Goal: Task Accomplishment & Management: Use online tool/utility

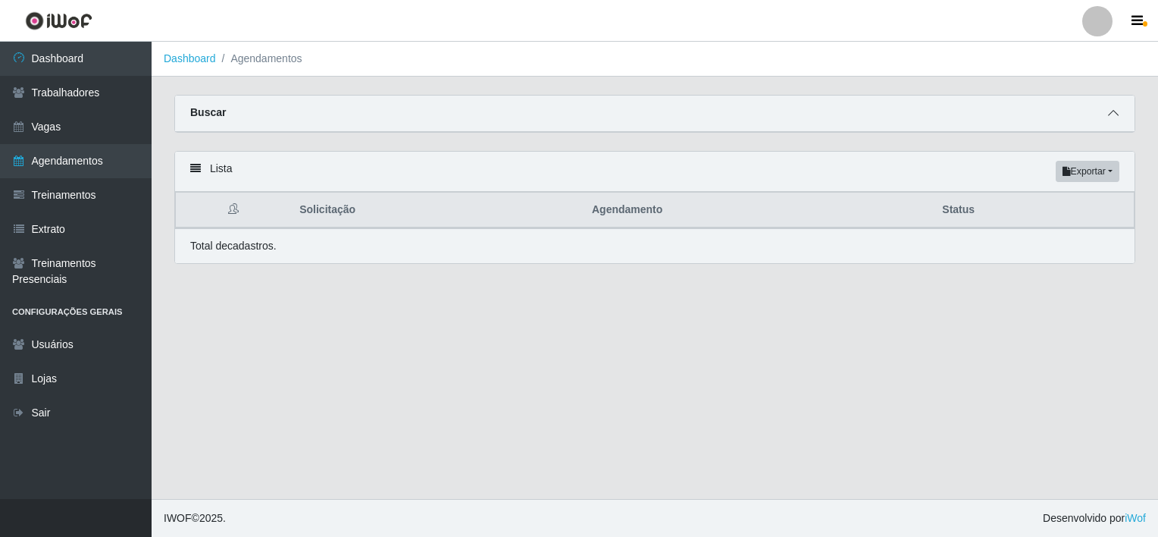
click at [1109, 121] on span at bounding box center [1113, 113] width 18 height 17
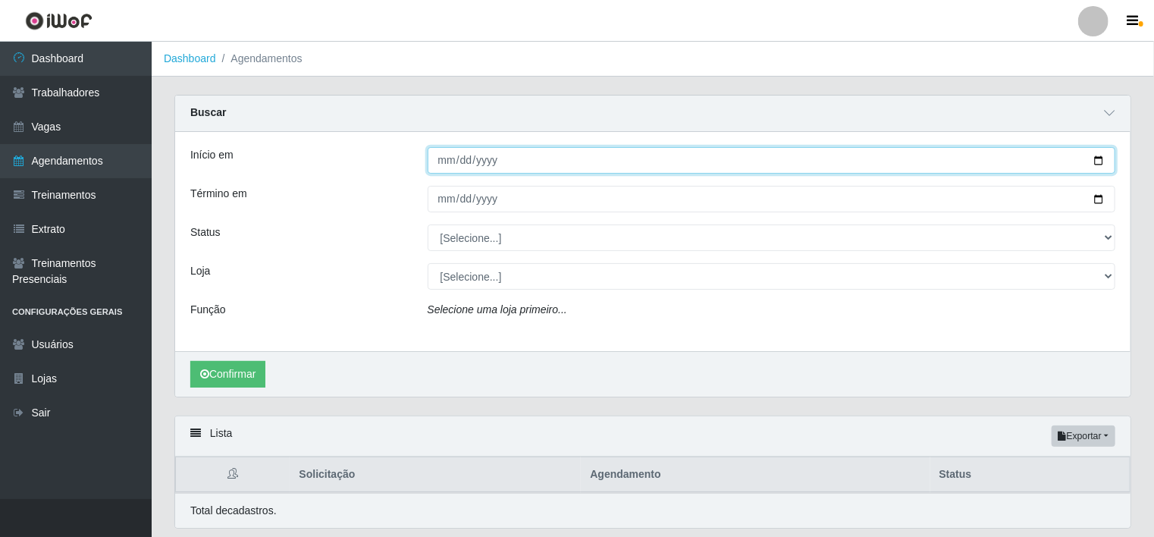
click at [451, 162] on input "Início em" at bounding box center [772, 160] width 688 height 27
type input "[DATE]"
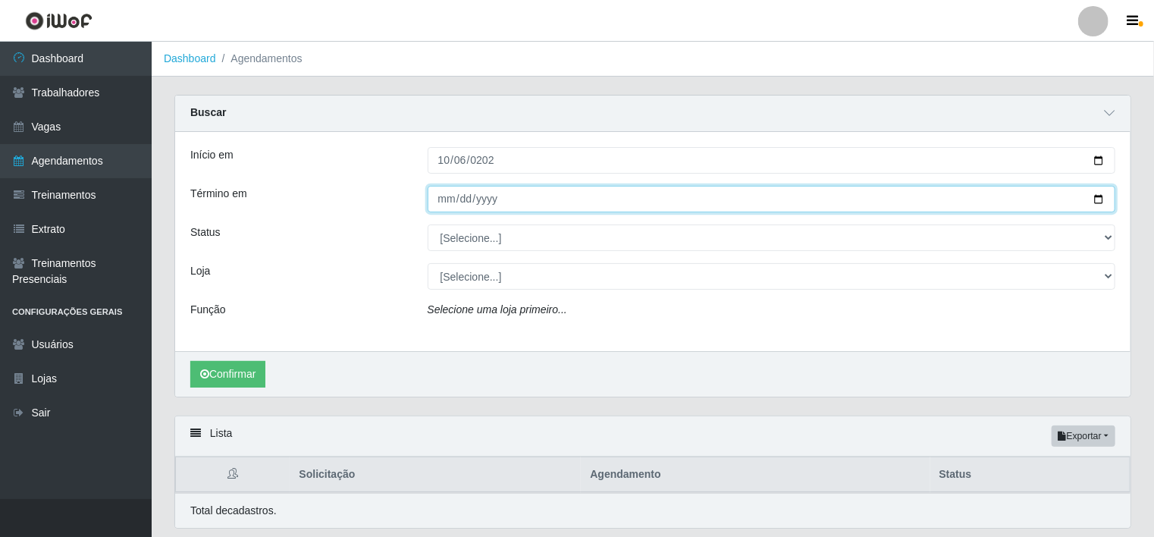
click at [448, 203] on input "Término em" at bounding box center [772, 199] width 688 height 27
type input "[DATE]"
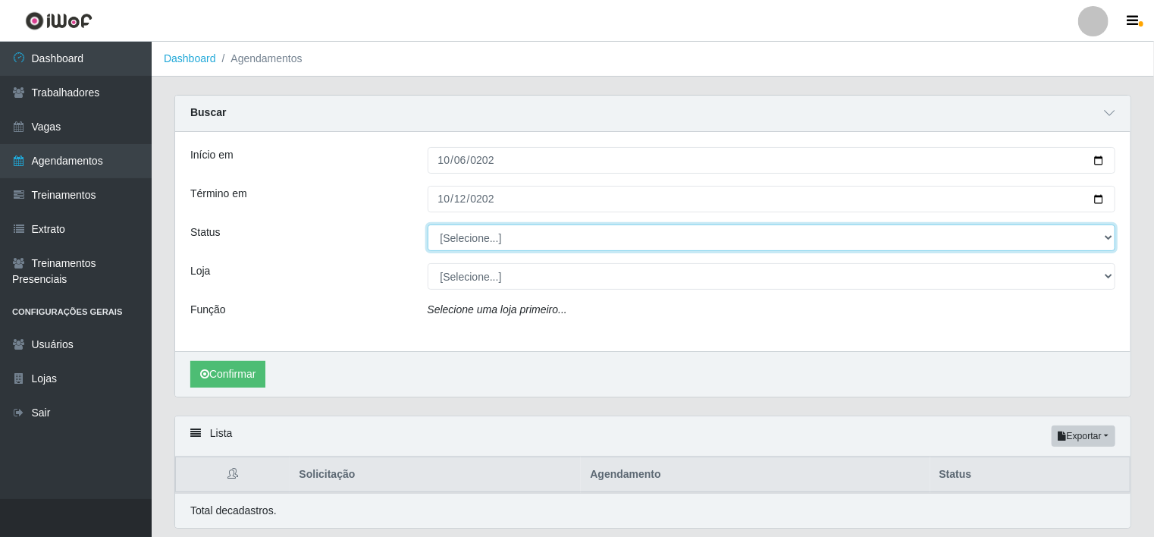
click at [460, 237] on select "[Selecione...] AGENDADO AGUARDANDO LIBERAR EM ANDAMENTO EM REVISÃO FINALIZADO C…" at bounding box center [772, 237] width 688 height 27
select select "FINALIZADO"
click at [428, 224] on select "[Selecione...] AGENDADO AGUARDANDO LIBERAR EM ANDAMENTO EM REVISÃO FINALIZADO C…" at bounding box center [772, 237] width 688 height 27
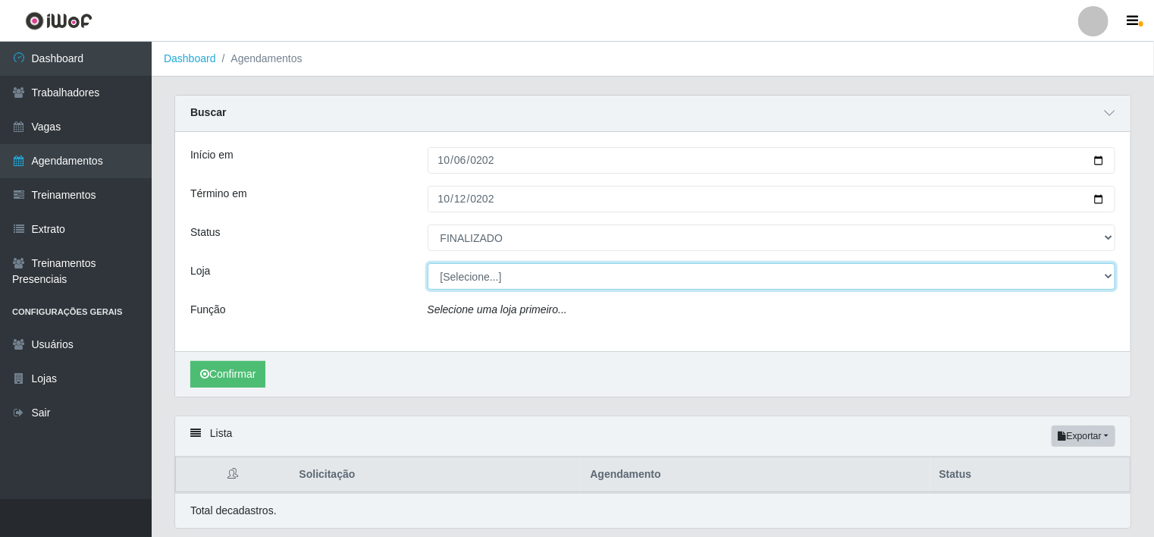
click at [522, 277] on select "[Selecione...] BomQueSó Agreste - Loja 1 BomQueSó Agreste - Loja 2 BomQueSó Agr…" at bounding box center [772, 276] width 688 height 27
click at [428, 263] on select "[Selecione...] BomQueSó Agreste - Loja 1 BomQueSó Agreste - Loja 2 BomQueSó Agr…" at bounding box center [772, 276] width 688 height 27
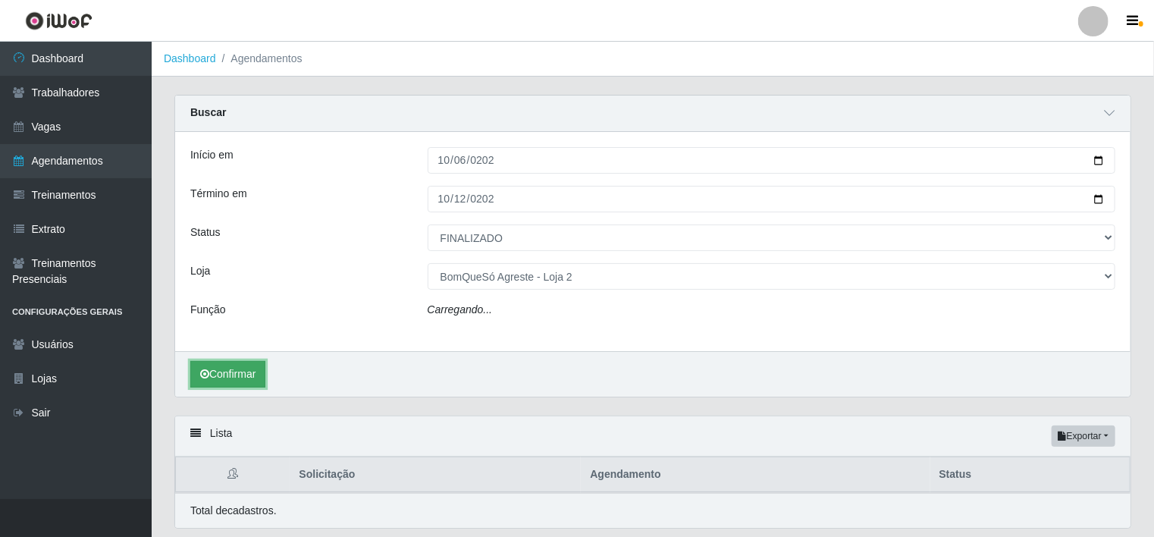
click at [210, 374] on button "Confirmar" at bounding box center [227, 374] width 75 height 27
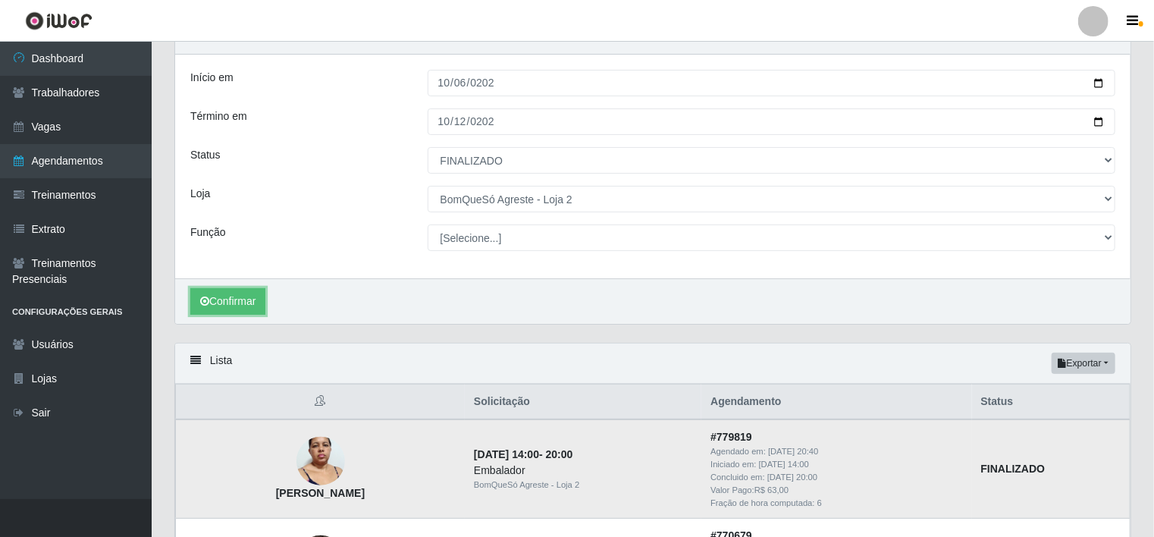
scroll to position [152, 0]
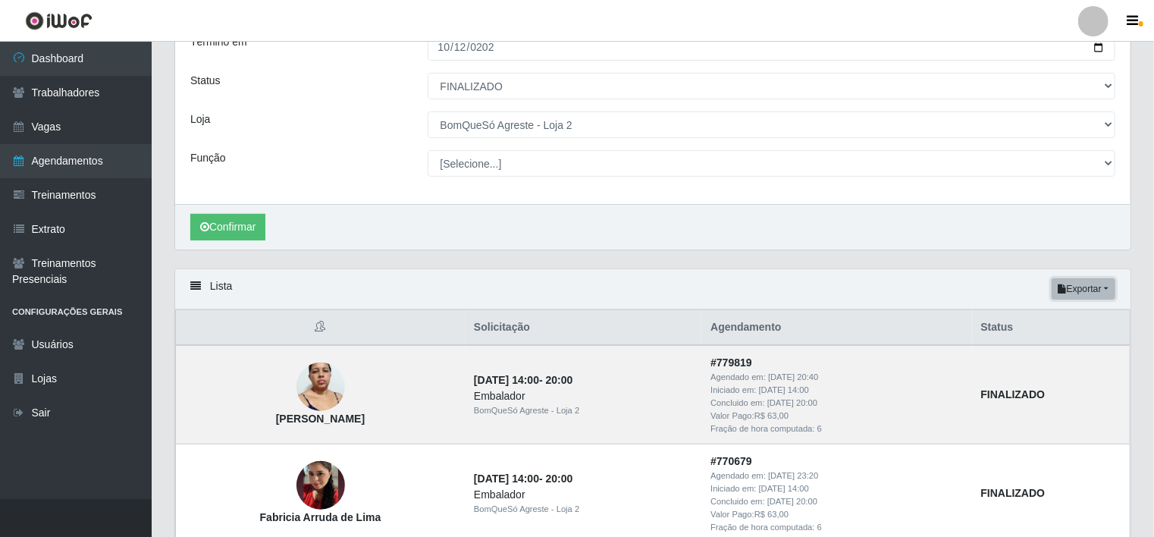
click at [1110, 291] on button "Exportar" at bounding box center [1083, 288] width 64 height 21
click at [1052, 346] on button "Excel" at bounding box center [1056, 349] width 120 height 31
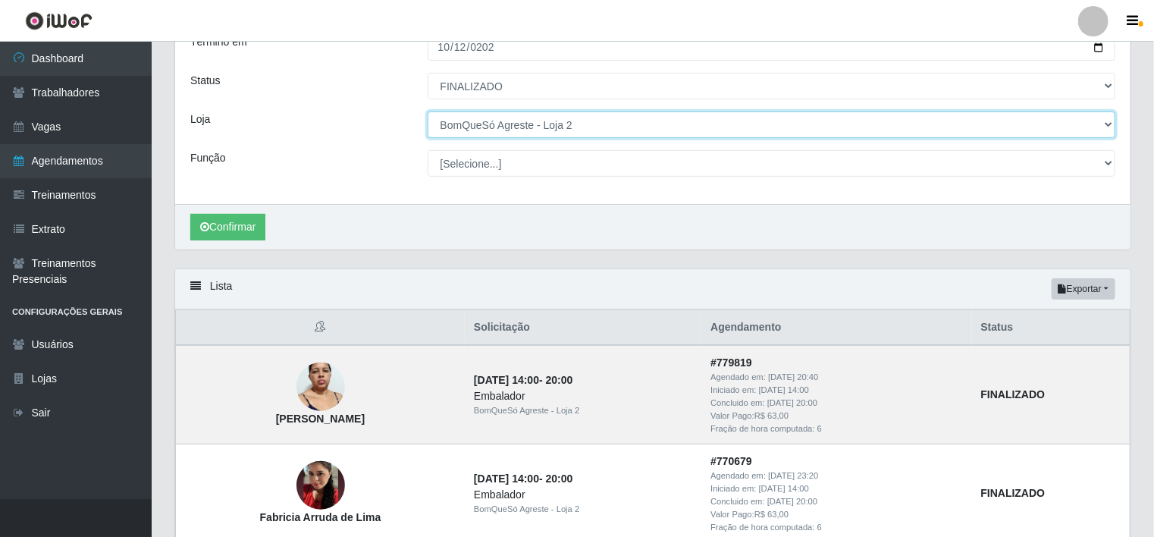
click at [570, 131] on select "[Selecione...] BomQueSó Agreste - Loja 1 BomQueSó Agreste - Loja 2 BomQueSó Agr…" at bounding box center [772, 124] width 688 height 27
select select "215"
click at [428, 111] on select "[Selecione...] BomQueSó Agreste - Loja 1 BomQueSó Agreste - Loja 2 BomQueSó Agr…" at bounding box center [772, 124] width 688 height 27
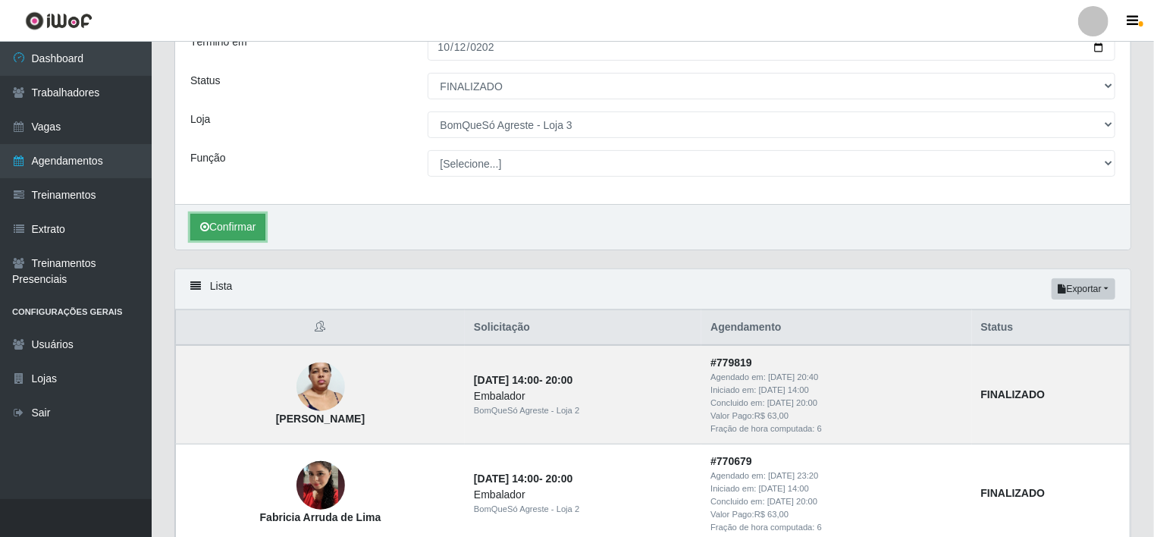
click at [245, 224] on button "Confirmar" at bounding box center [227, 227] width 75 height 27
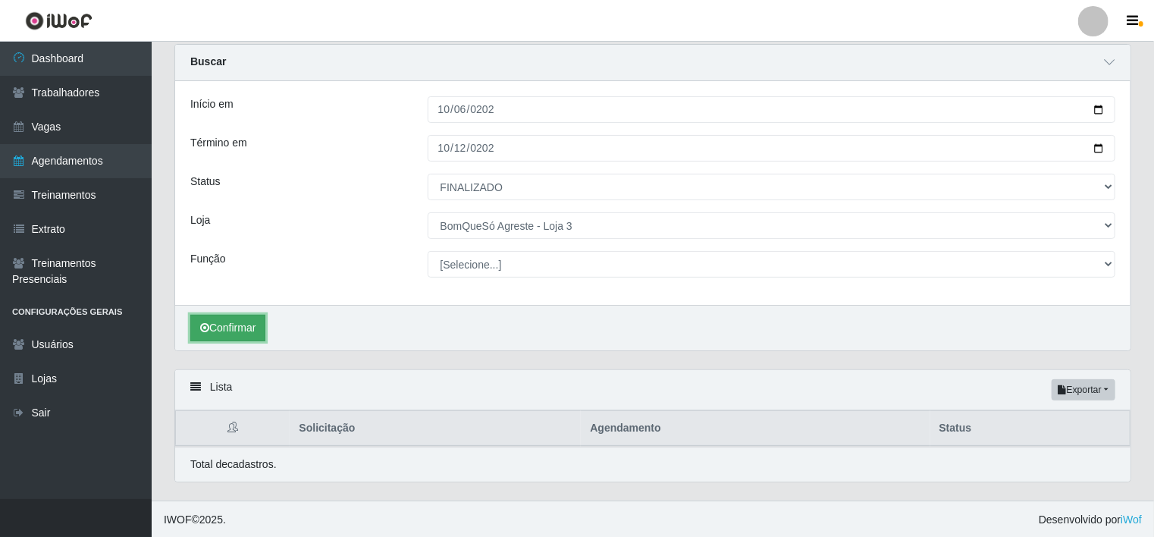
click at [236, 320] on button "Confirmar" at bounding box center [227, 328] width 75 height 27
click at [227, 327] on button "Confirmar" at bounding box center [227, 328] width 75 height 27
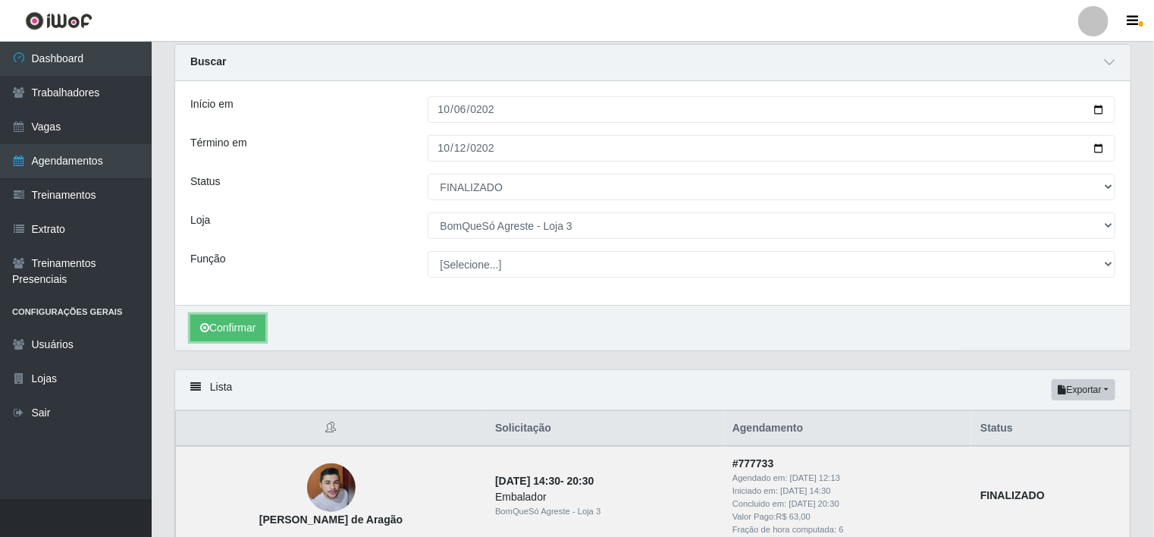
scroll to position [152, 0]
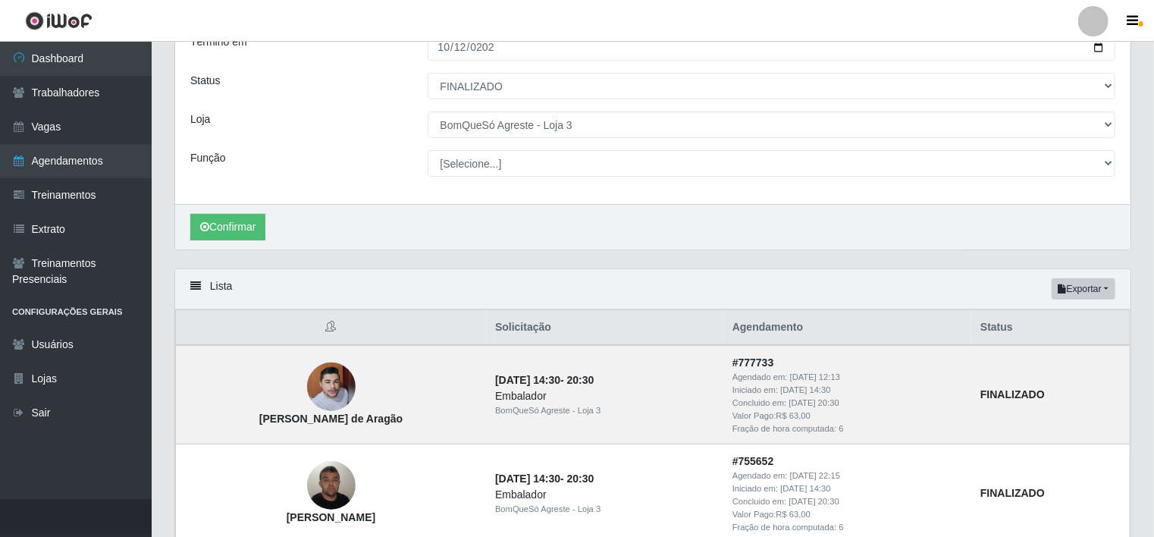
click at [1100, 299] on div "Lista Exportar PDF Excel" at bounding box center [652, 289] width 955 height 40
click at [1101, 294] on button "Exportar" at bounding box center [1083, 288] width 64 height 21
click at [1060, 343] on button "Excel" at bounding box center [1056, 349] width 120 height 31
click at [627, 110] on div "Início em 2025-10-06 Término em 2025-10-12 Status [Selecione...] AGENDADO AGUAR…" at bounding box center [652, 92] width 955 height 224
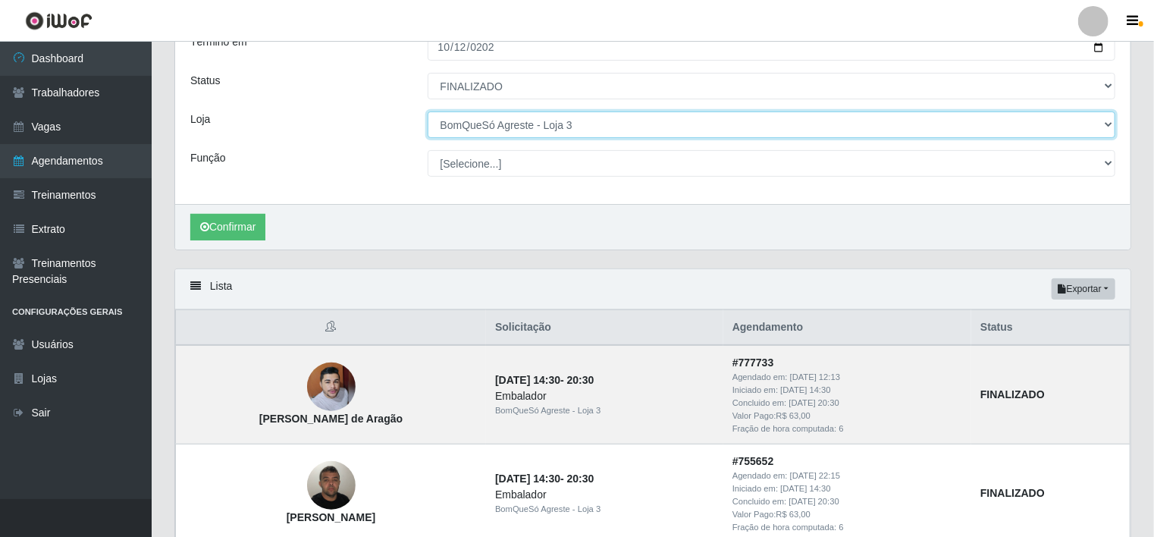
click at [628, 118] on select "[Selecione...] BomQueSó Agreste - Loja 1 BomQueSó Agreste - Loja 2 BomQueSó Agr…" at bounding box center [772, 124] width 688 height 27
click at [630, 123] on select "[Selecione...] BomQueSó Agreste - Loja 1 BomQueSó Agreste - Loja 2 BomQueSó Agr…" at bounding box center [772, 124] width 688 height 27
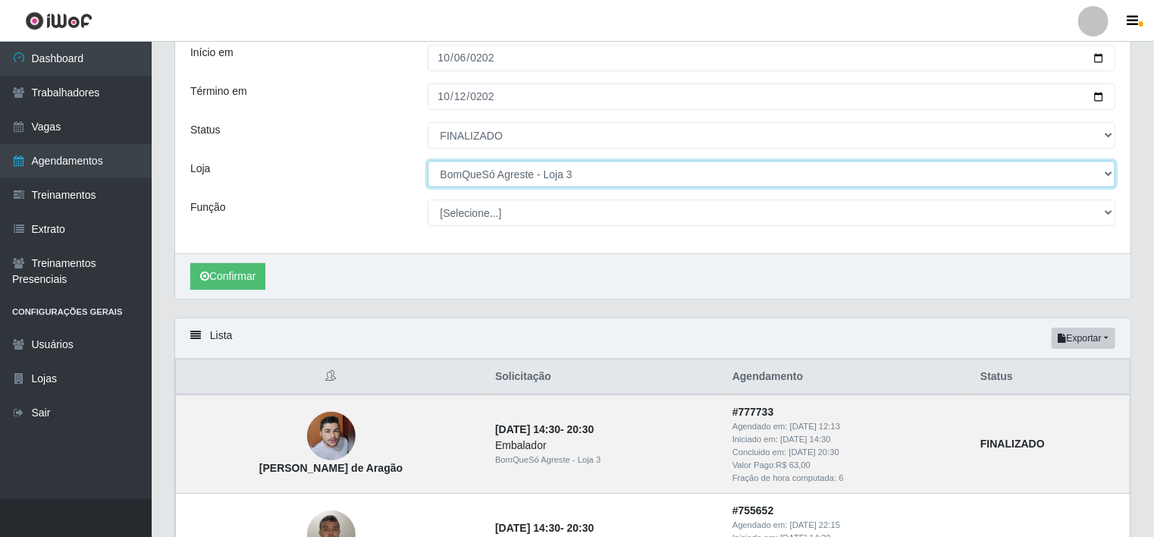
scroll to position [76, 0]
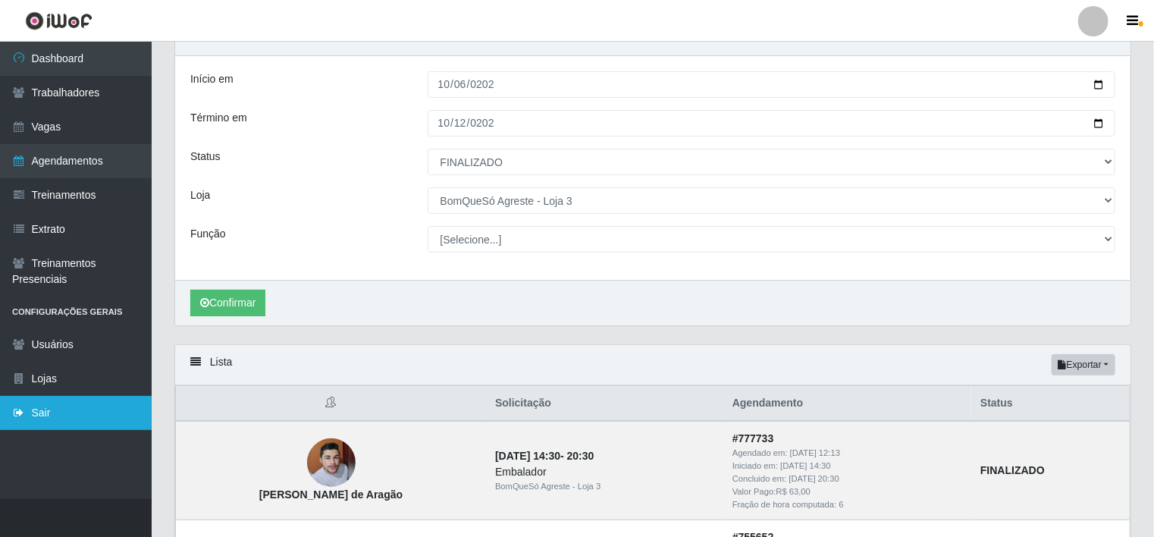
click at [64, 409] on link "Sair" at bounding box center [76, 413] width 152 height 34
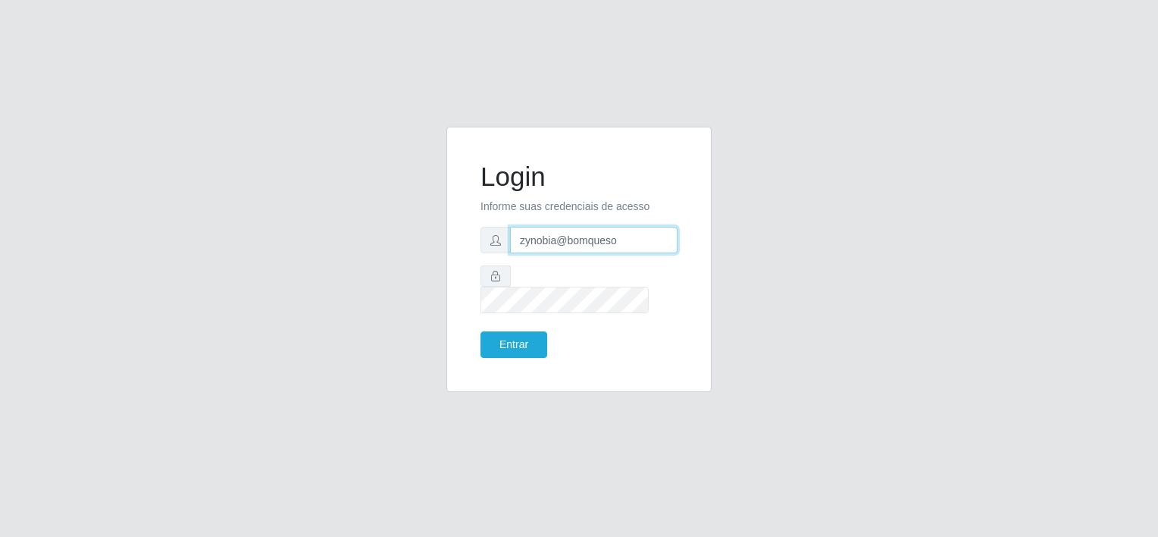
click at [596, 253] on input "zynobia@bomqueso" at bounding box center [594, 240] width 168 height 27
type input "zynobia@redecompras"
click at [512, 331] on button "Entrar" at bounding box center [514, 344] width 67 height 27
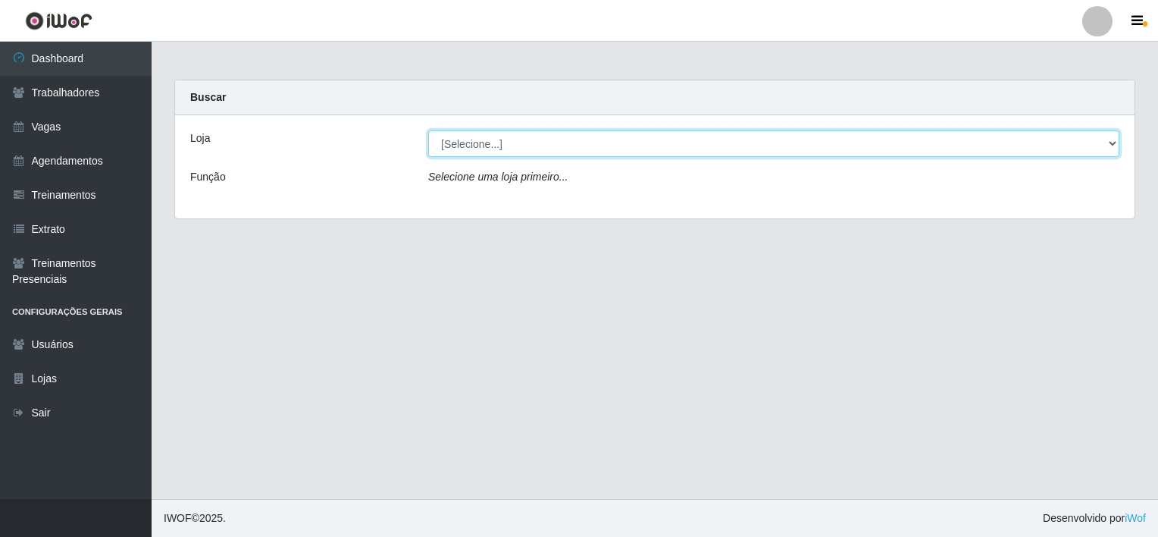
click at [597, 140] on select "[Selecione...] Rede Compras - CD Logistica Rede Compras Supermercados - LOJA 1 …" at bounding box center [773, 143] width 691 height 27
select select "158"
click at [428, 130] on select "[Selecione...] Rede Compras - CD Logistica Rede Compras Supermercados - LOJA 1 …" at bounding box center [773, 143] width 691 height 27
click at [678, 133] on select "[Selecione...] Rede Compras - CD Logistica Rede Compras Supermercados - LOJA 1 …" at bounding box center [773, 143] width 691 height 27
click at [637, 137] on select "[Selecione...] Rede Compras - CD Logistica Rede Compras Supermercados - LOJA 1 …" at bounding box center [773, 143] width 691 height 27
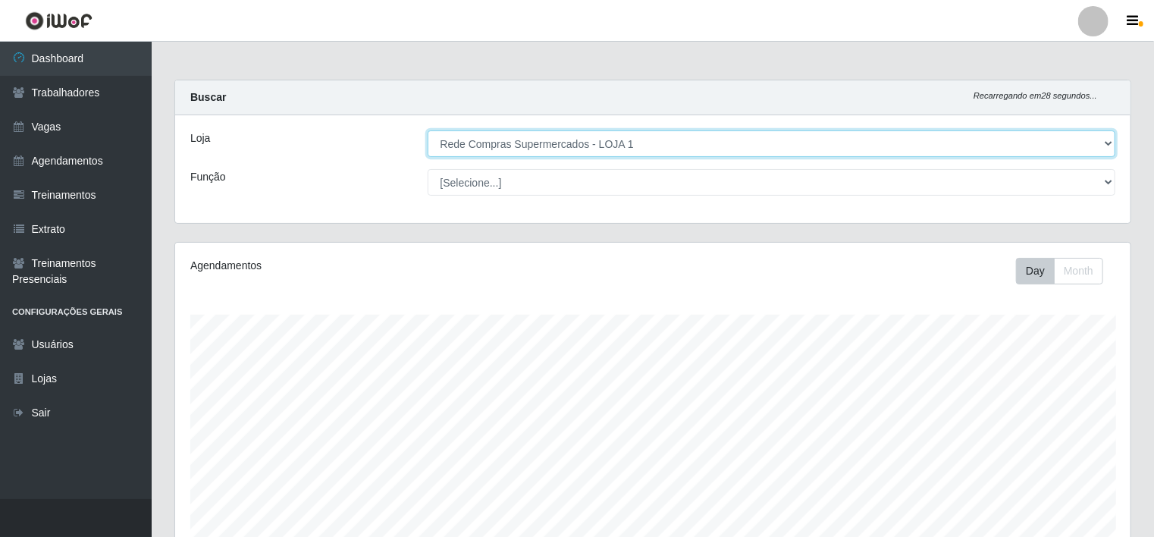
scroll to position [315, 955]
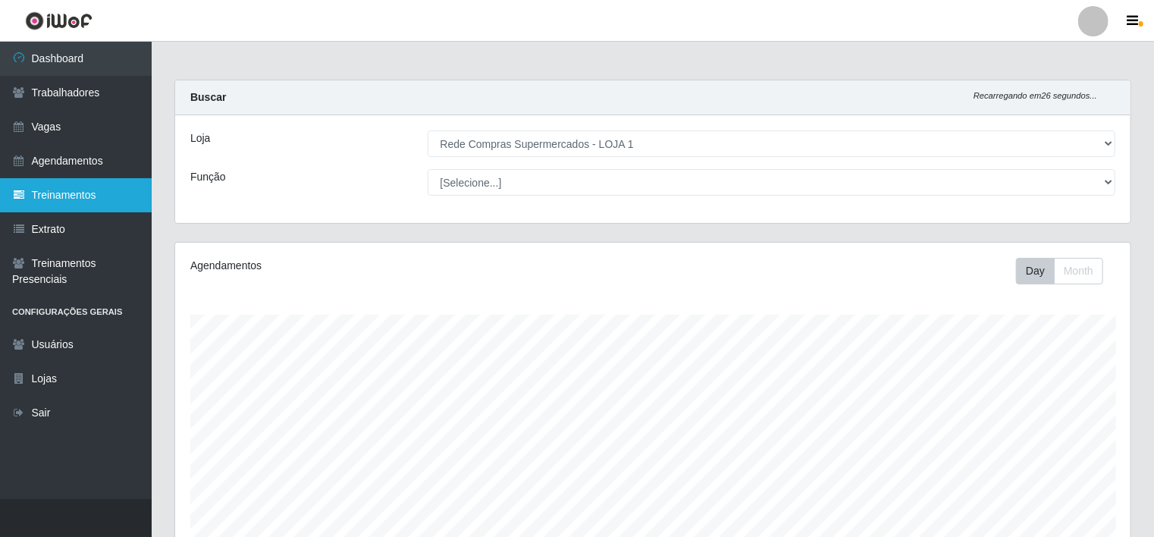
click at [87, 200] on link "Treinamentos" at bounding box center [76, 195] width 152 height 34
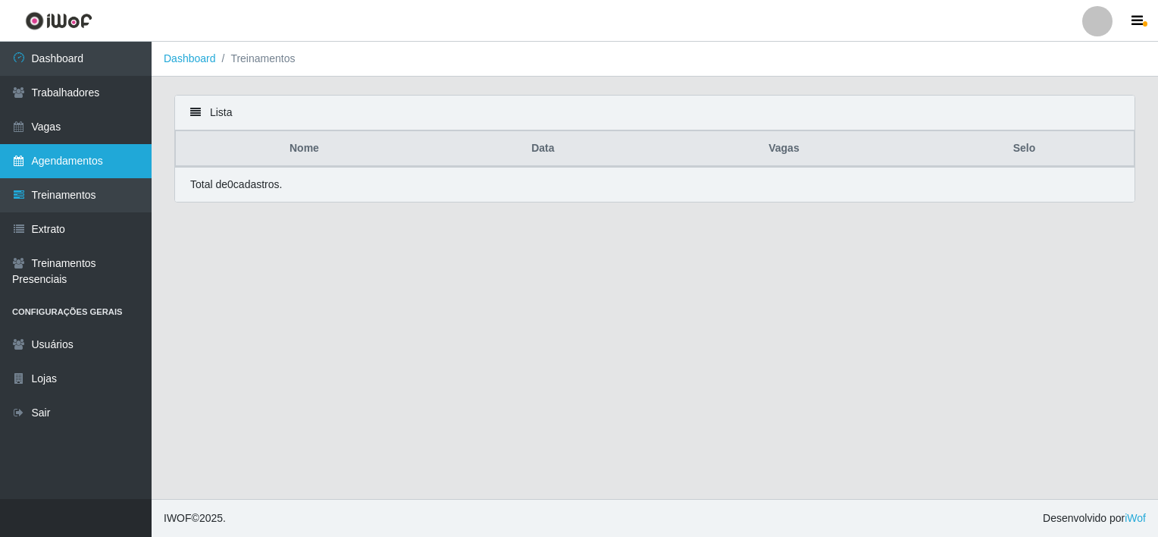
click at [99, 164] on link "Agendamentos" at bounding box center [76, 161] width 152 height 34
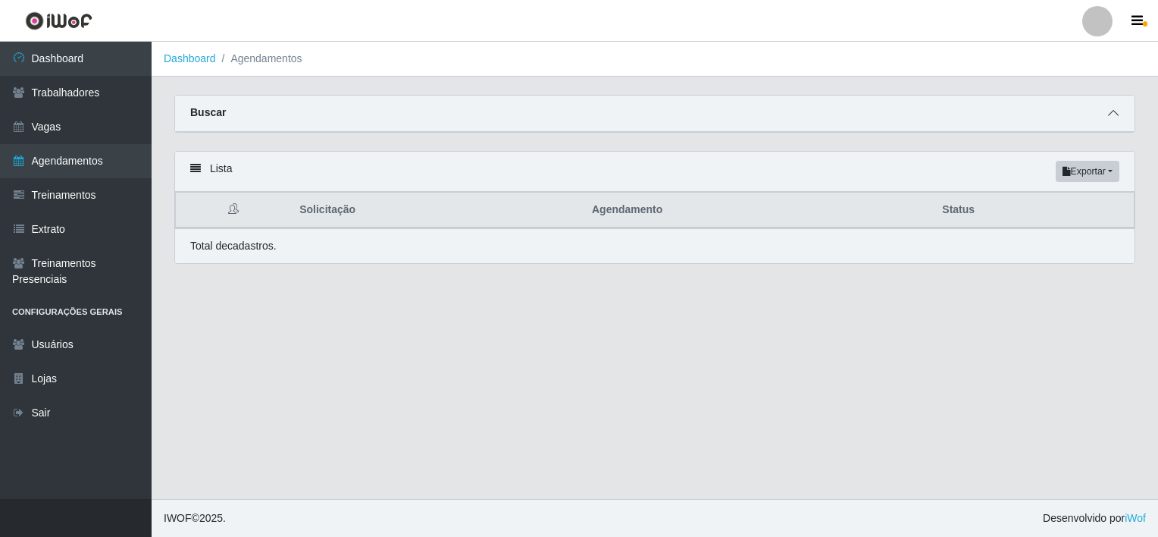
click at [1114, 117] on icon at bounding box center [1113, 113] width 11 height 11
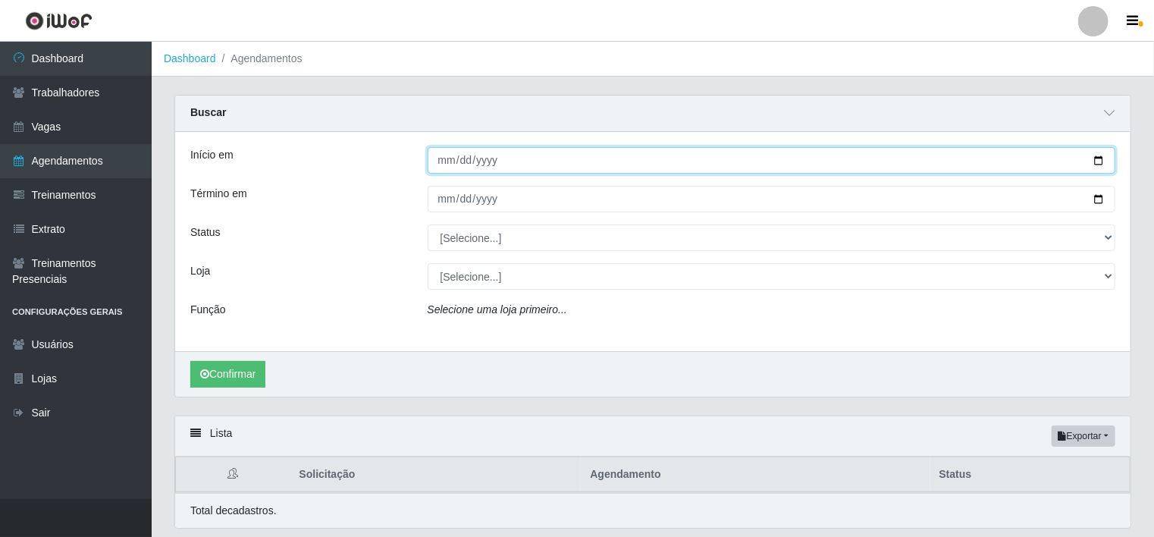
click at [447, 161] on input "Início em" at bounding box center [772, 160] width 688 height 27
type input "[DATE]"
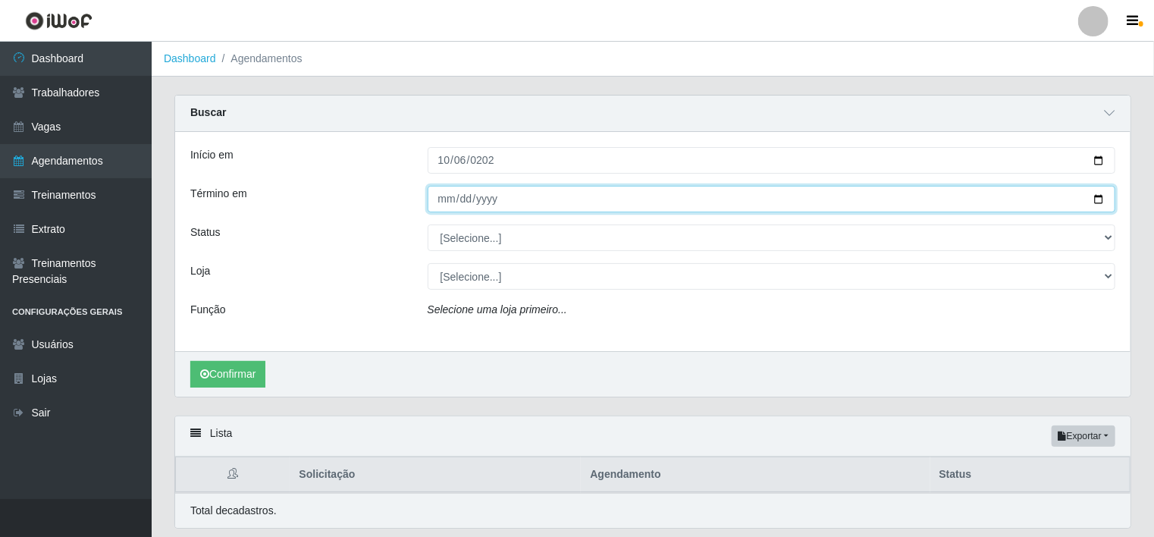
click at [444, 197] on input "Término em" at bounding box center [772, 199] width 688 height 27
click at [445, 206] on input "Término em" at bounding box center [772, 199] width 688 height 27
type input "[DATE]"
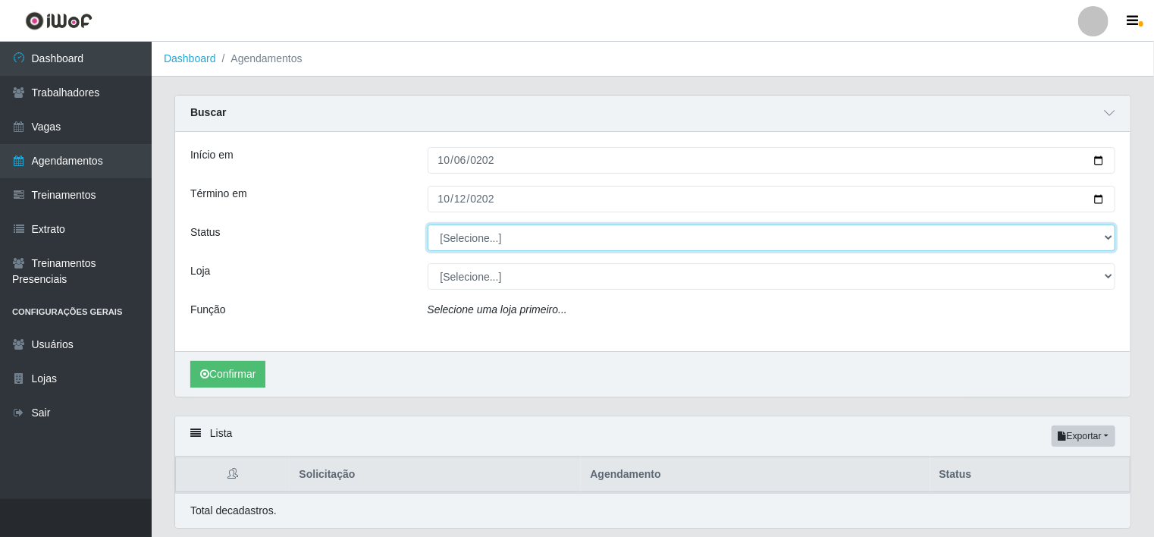
click at [480, 245] on select "[Selecione...] AGENDADO AGUARDANDO LIBERAR EM ANDAMENTO EM REVISÃO FINALIZADO C…" at bounding box center [772, 237] width 688 height 27
select select "FINALIZADO"
click at [428, 224] on select "[Selecione...] AGENDADO AGUARDANDO LIBERAR EM ANDAMENTO EM REVISÃO FINALIZADO C…" at bounding box center [772, 237] width 688 height 27
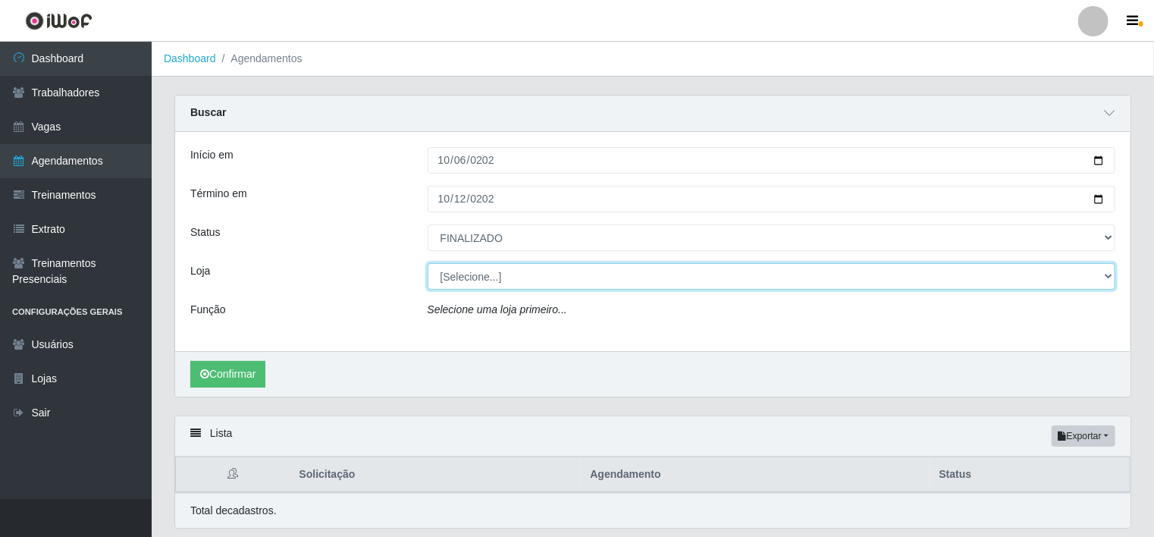
click at [540, 283] on select "[Selecione...] Rede Compras - CD Logistica Rede Compras Supermercados - LOJA 1 …" at bounding box center [772, 276] width 688 height 27
click at [428, 263] on select "[Selecione...] Rede Compras - CD Logistica Rede Compras Supermercados - LOJA 1 …" at bounding box center [772, 276] width 688 height 27
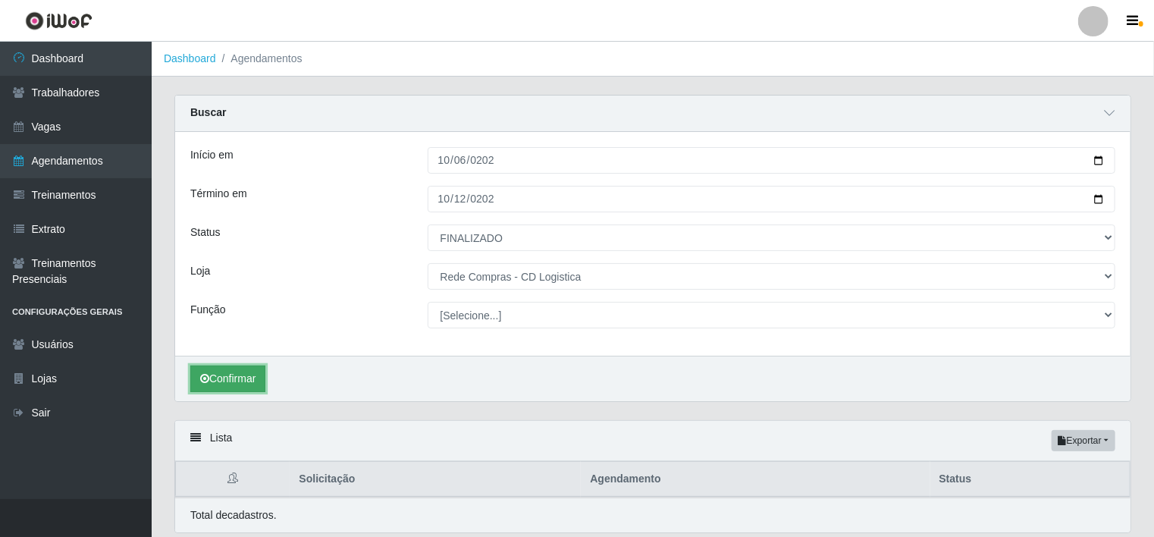
click at [232, 373] on button "Confirmar" at bounding box center [227, 378] width 75 height 27
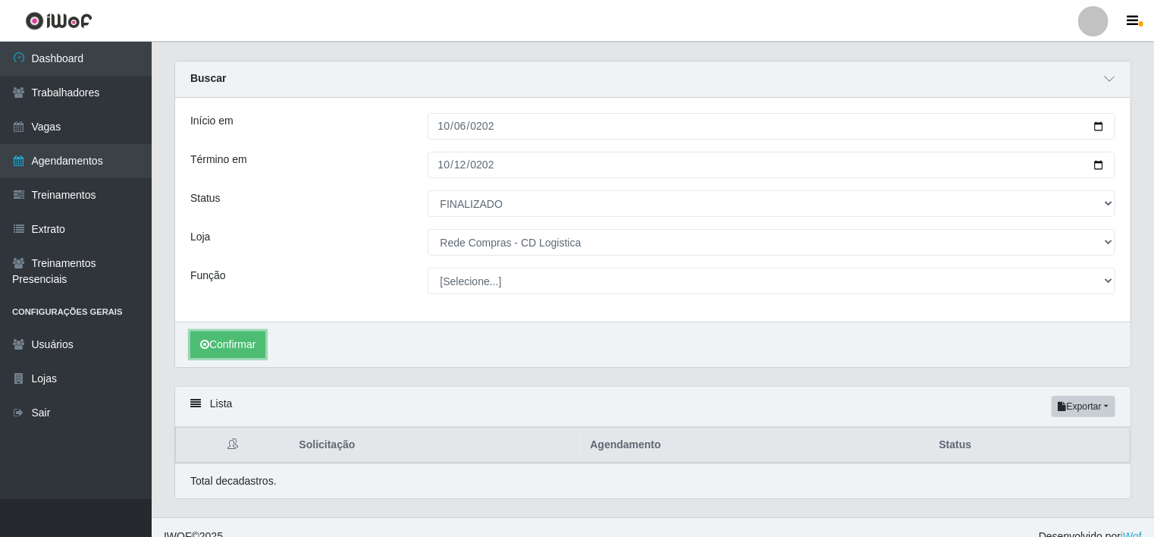
scroll to position [51, 0]
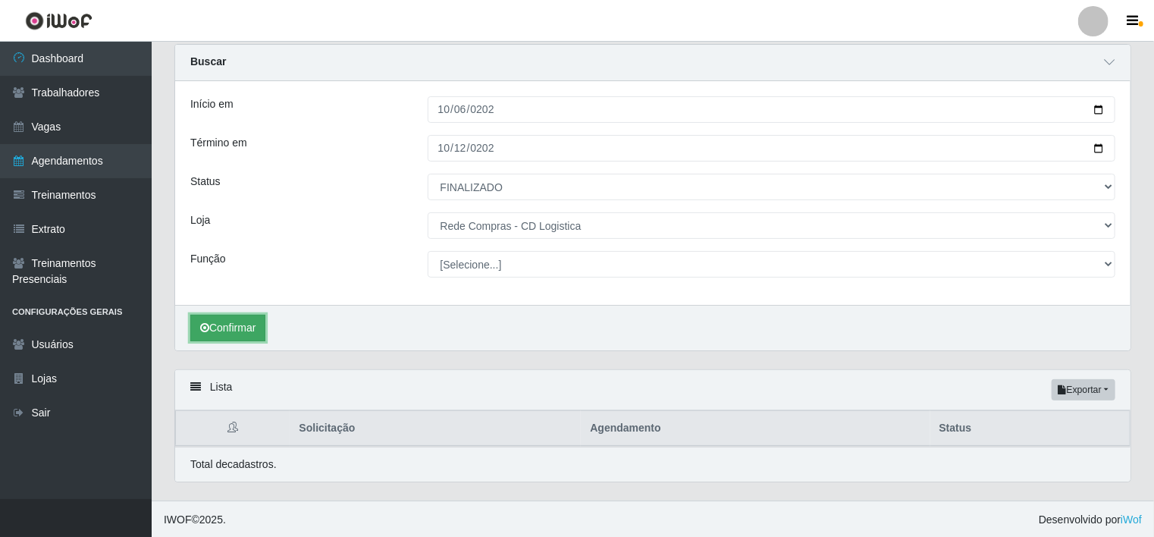
click at [238, 327] on button "Confirmar" at bounding box center [227, 328] width 75 height 27
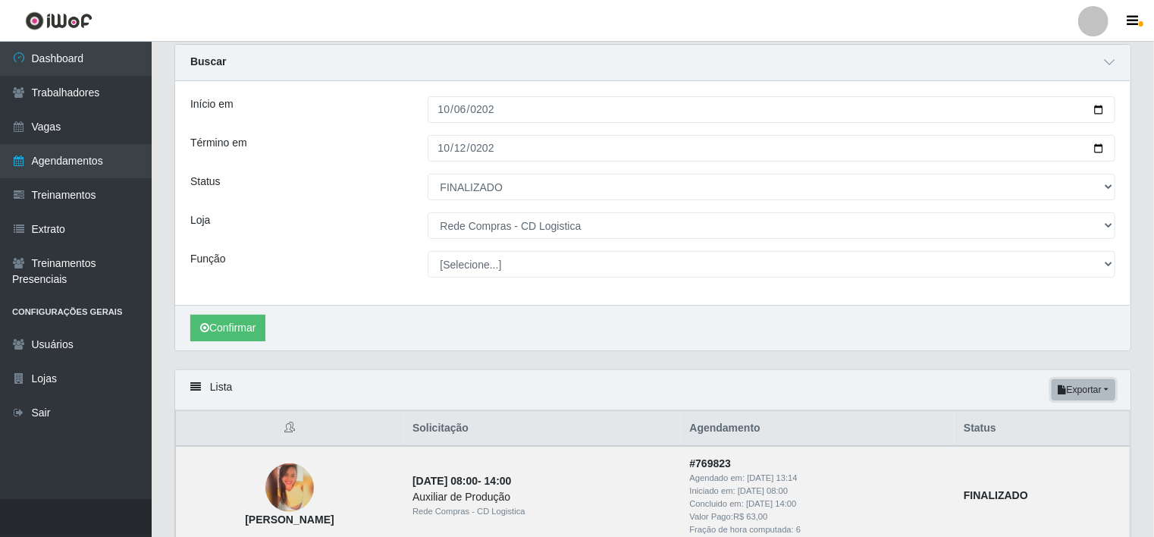
click at [1100, 391] on button "Exportar" at bounding box center [1083, 389] width 64 height 21
click at [1075, 455] on button "Excel" at bounding box center [1056, 449] width 120 height 31
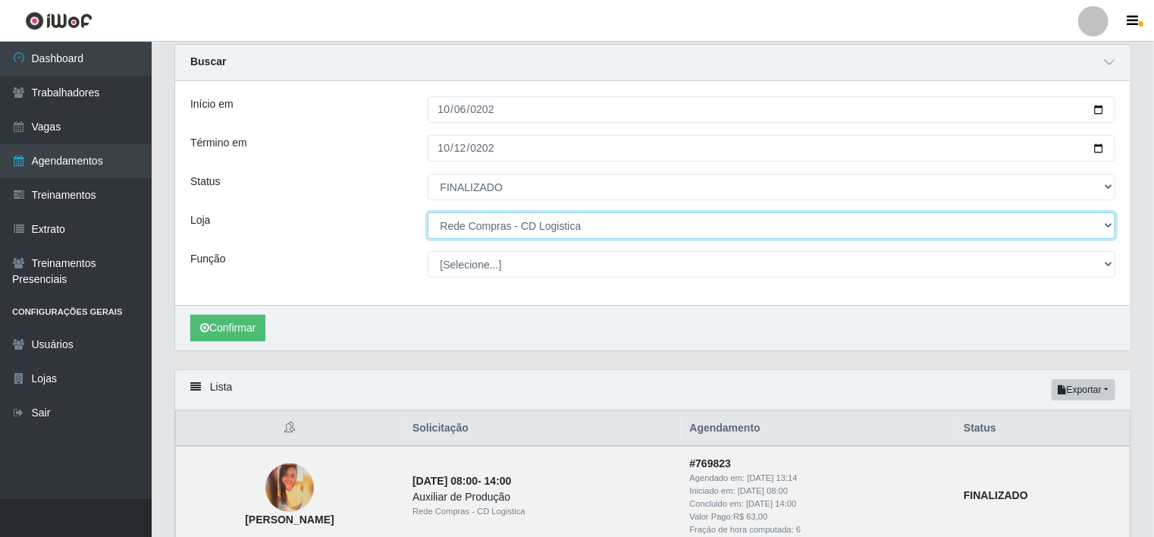
click at [757, 218] on select "[Selecione...] Rede Compras - CD Logistica Rede Compras Supermercados - LOJA 1 …" at bounding box center [772, 225] width 688 height 27
select select "158"
click at [428, 212] on select "[Selecione...] Rede Compras - CD Logistica Rede Compras Supermercados - LOJA 1 …" at bounding box center [772, 225] width 688 height 27
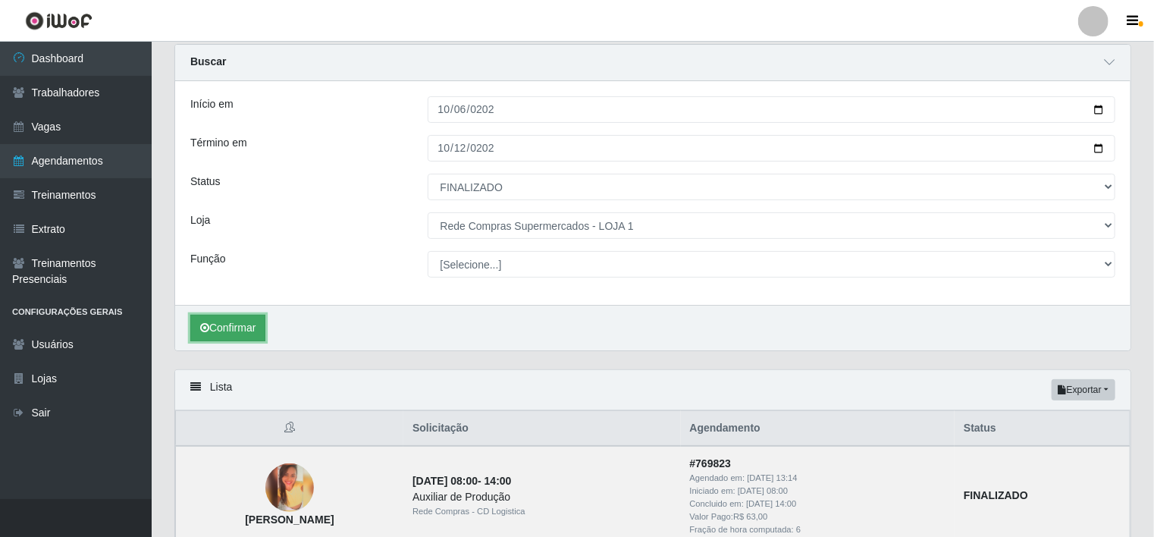
click at [249, 324] on button "Confirmar" at bounding box center [227, 328] width 75 height 27
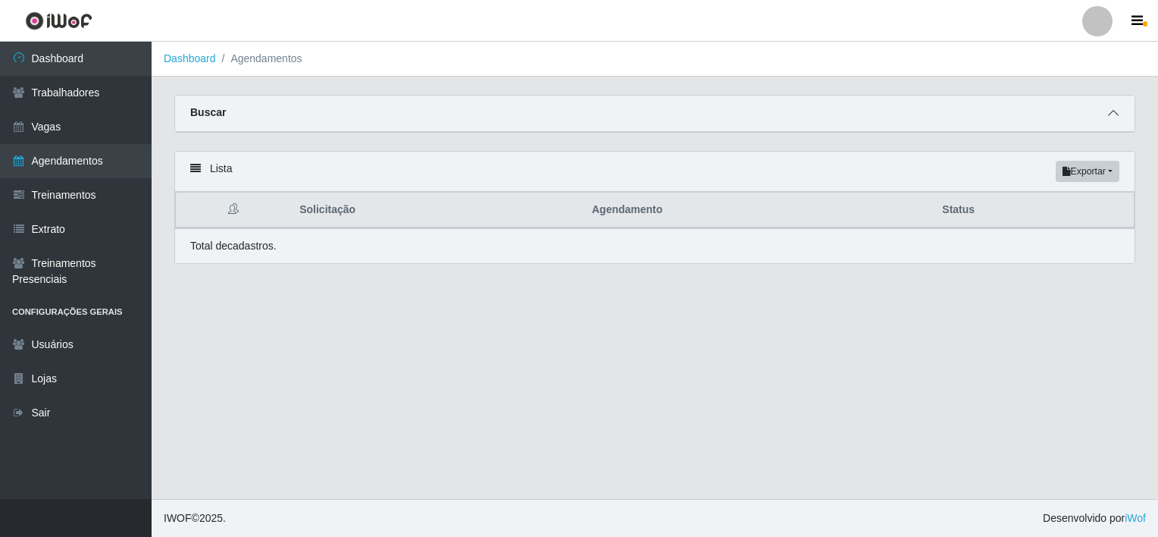
click at [1119, 117] on span at bounding box center [1113, 113] width 18 height 17
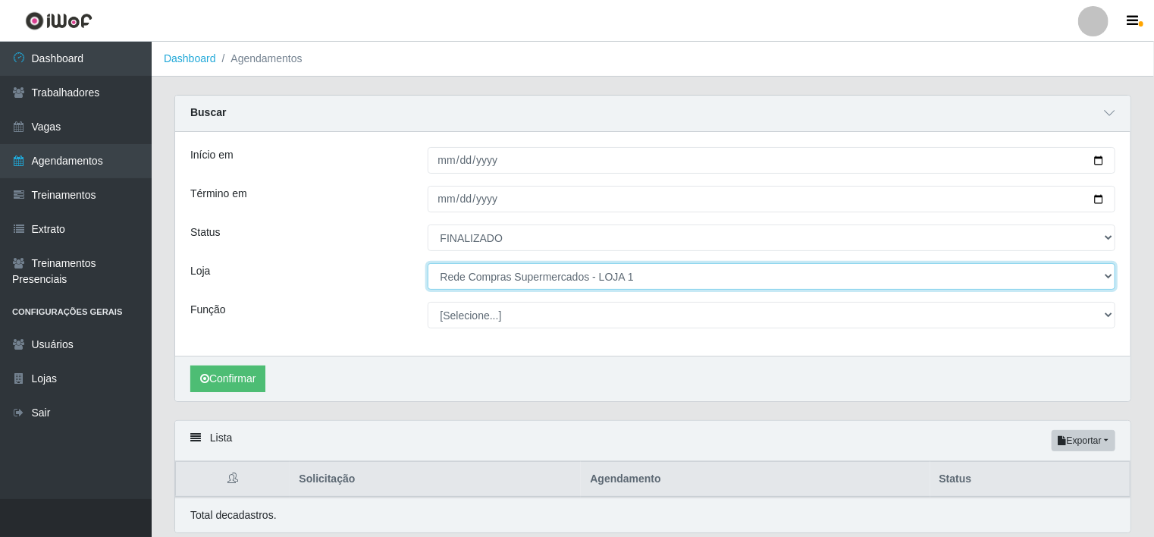
click at [602, 282] on select "[Selecione...] Rede Compras - CD Logistica Rede Compras Supermercados - LOJA 1 …" at bounding box center [772, 276] width 688 height 27
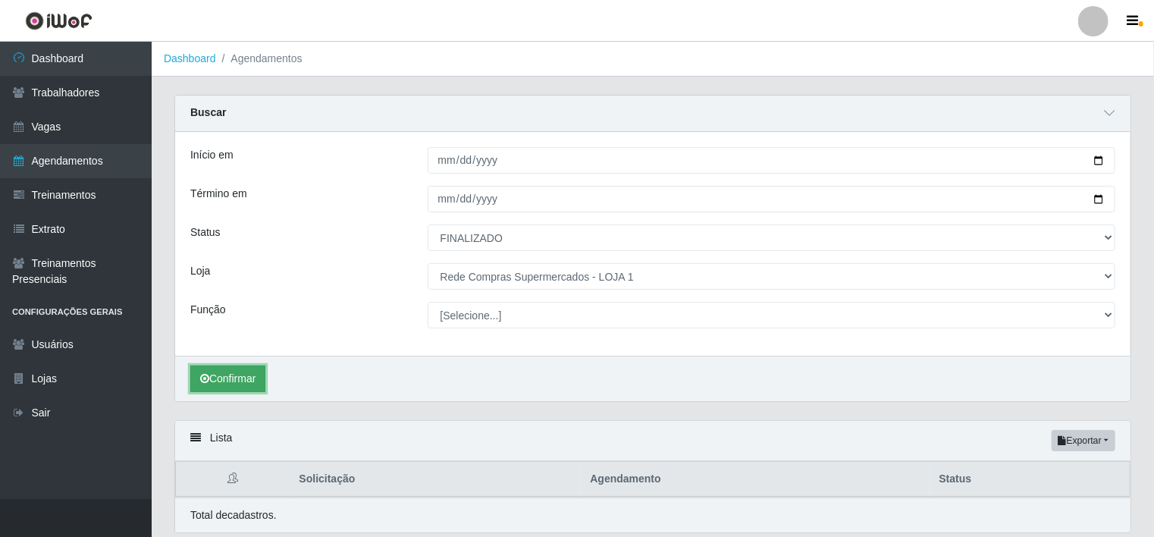
click at [211, 383] on button "Confirmar" at bounding box center [227, 378] width 75 height 27
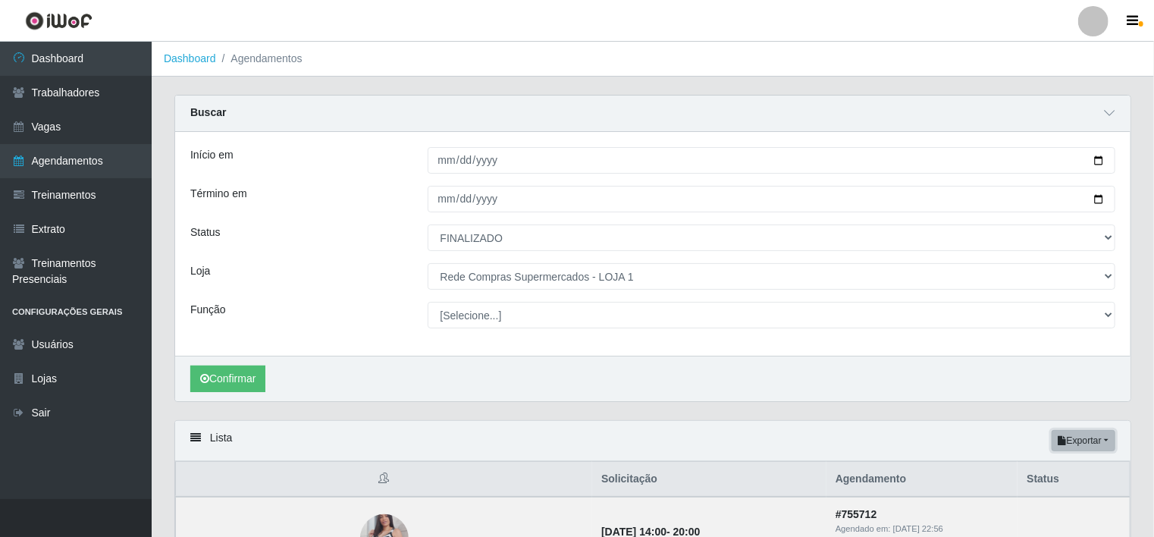
drag, startPoint x: 1157, startPoint y: 239, endPoint x: 1098, endPoint y: 434, distance: 204.5
click at [1098, 434] on button "Exportar" at bounding box center [1083, 440] width 64 height 21
click at [1051, 501] on button "Excel" at bounding box center [1056, 500] width 120 height 31
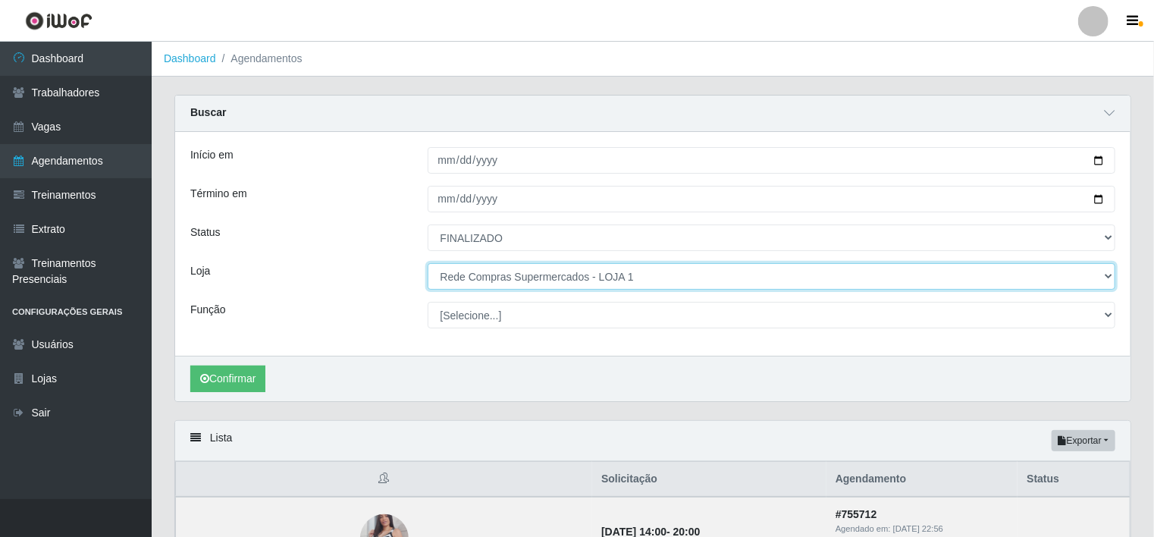
click at [567, 272] on select "[Selecione...] Rede Compras - CD Logistica Rede Compras Supermercados - LOJA 1 …" at bounding box center [772, 276] width 688 height 27
click at [428, 263] on select "[Selecione...] Rede Compras - CD Logistica Rede Compras Supermercados - LOJA 1 …" at bounding box center [772, 276] width 688 height 27
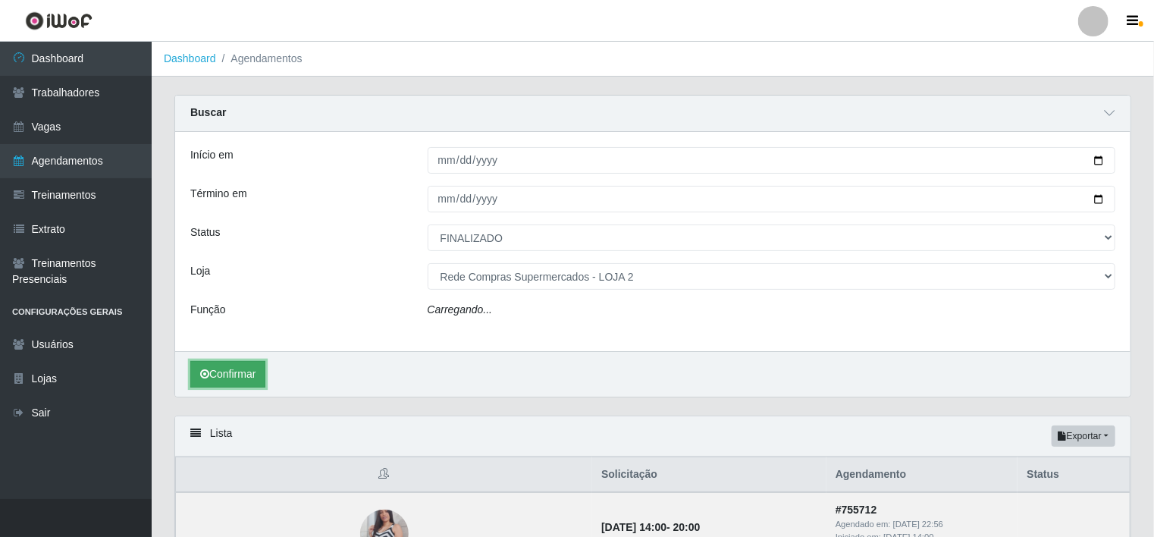
click at [215, 380] on button "Confirmar" at bounding box center [227, 374] width 75 height 27
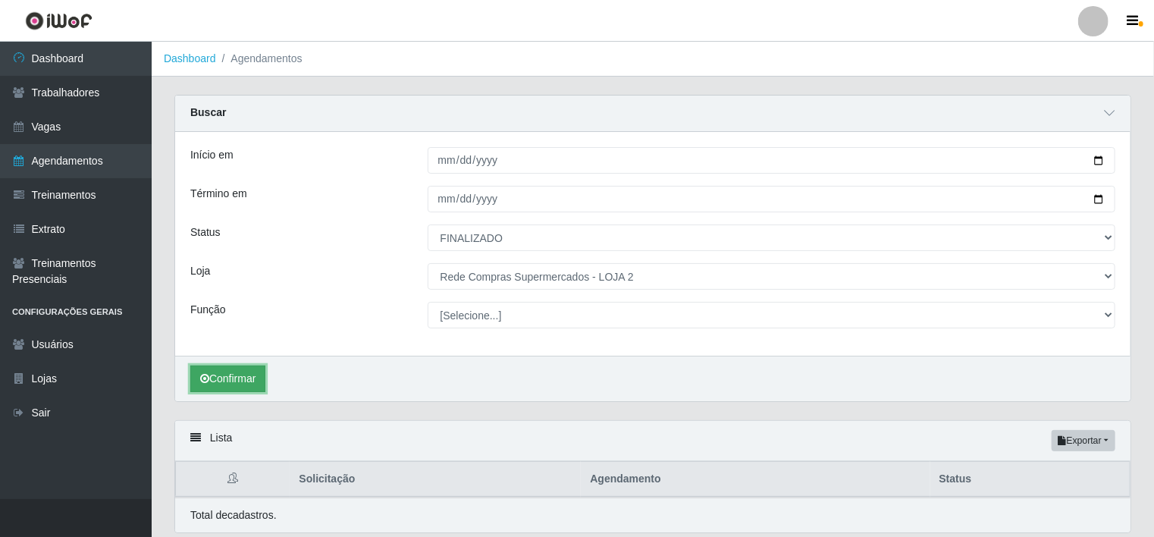
click at [215, 380] on button "Confirmar" at bounding box center [227, 378] width 75 height 27
click at [249, 381] on button "Confirmar" at bounding box center [227, 378] width 75 height 27
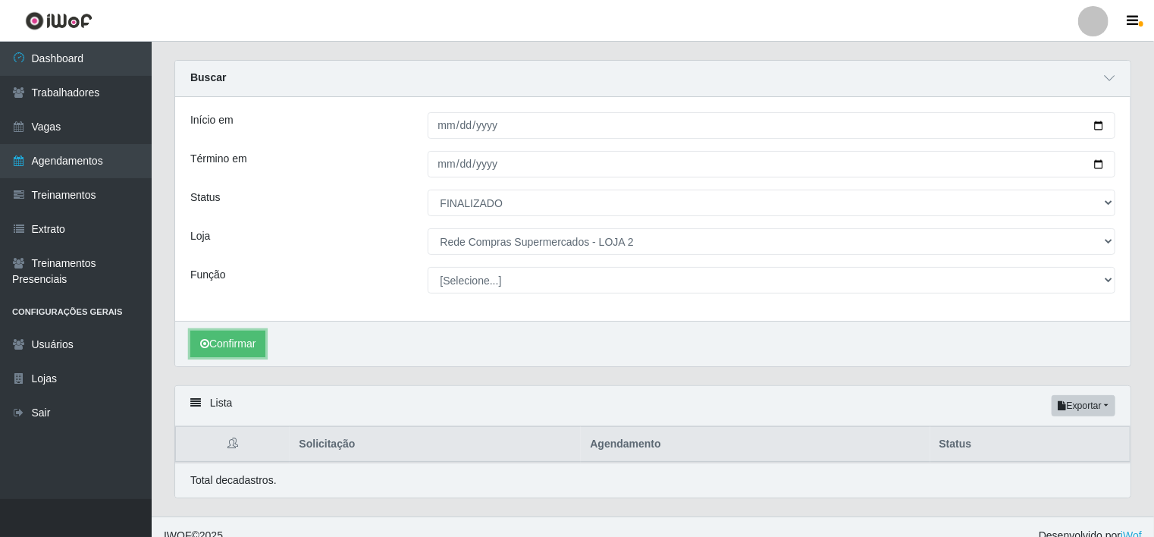
scroll to position [51, 0]
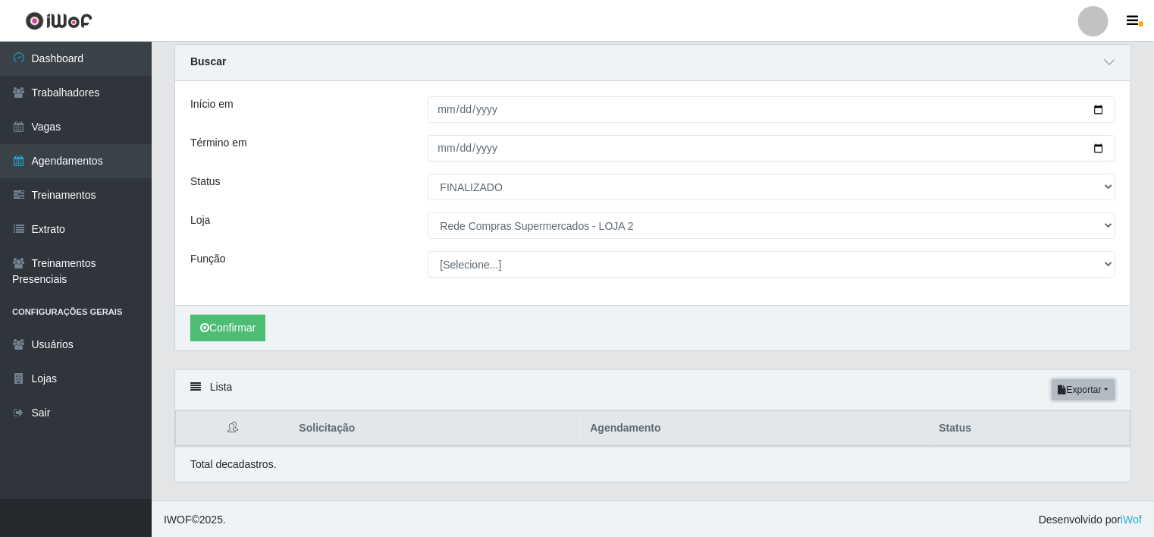
click at [1092, 390] on button "Exportar" at bounding box center [1083, 389] width 64 height 21
click at [1057, 448] on button "Excel" at bounding box center [1056, 449] width 120 height 31
click at [241, 324] on button "Confirmar" at bounding box center [227, 328] width 75 height 27
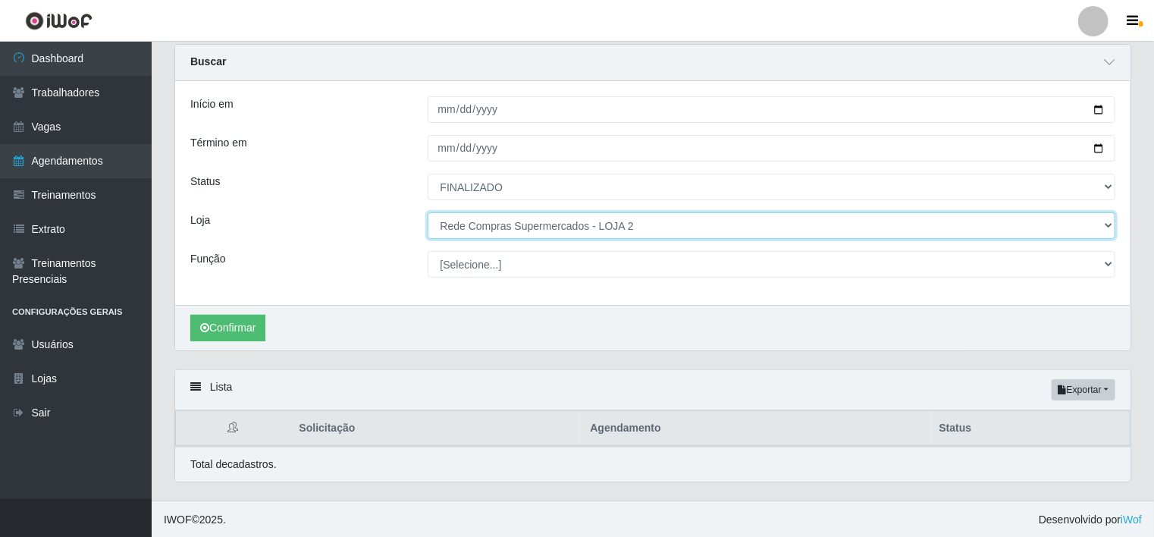
click at [674, 221] on select "[Selecione...] Rede Compras - CD Logistica Rede Compras Supermercados - LOJA 1 …" at bounding box center [772, 225] width 688 height 27
click at [428, 217] on select "[Selecione...] Rede Compras - CD Logistica Rede Compras Supermercados - LOJA 1 …" at bounding box center [772, 225] width 688 height 27
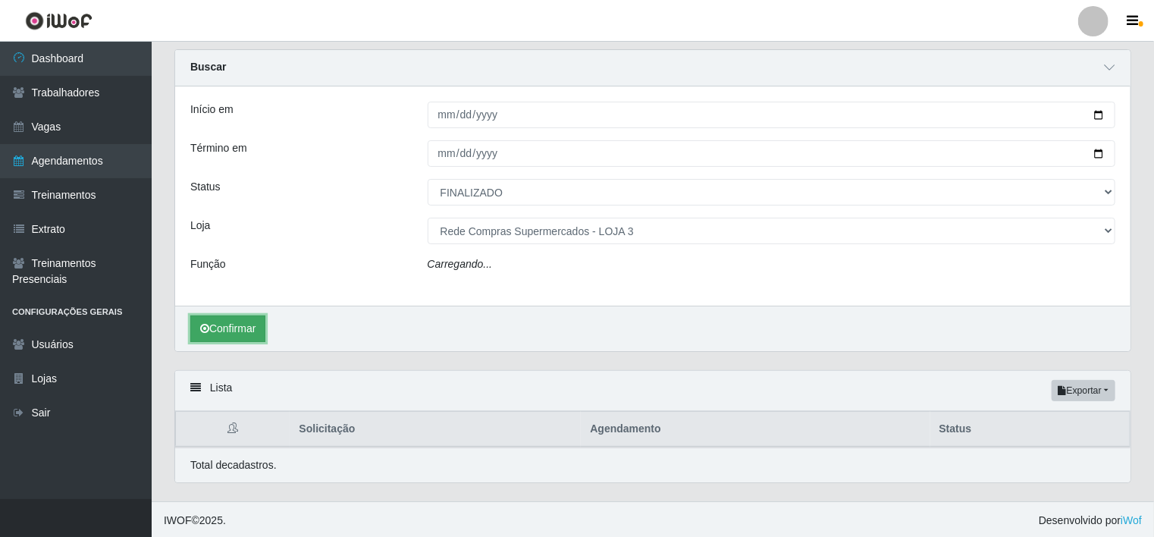
click at [265, 324] on button "Confirmar" at bounding box center [227, 328] width 75 height 27
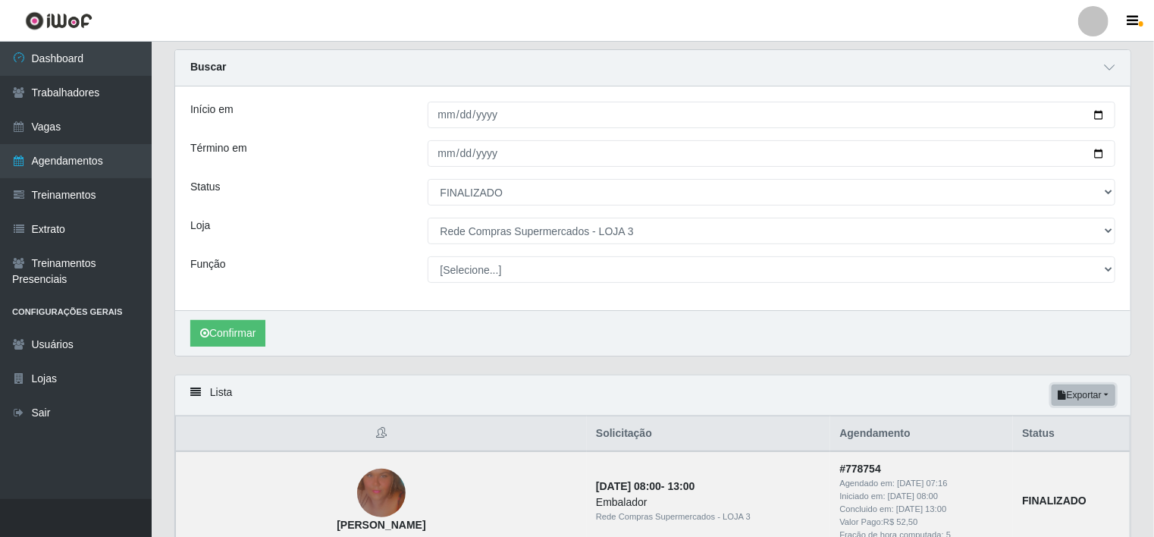
click at [1101, 390] on button "Exportar" at bounding box center [1083, 394] width 64 height 21
click at [1059, 453] on button "Excel" at bounding box center [1056, 455] width 120 height 31
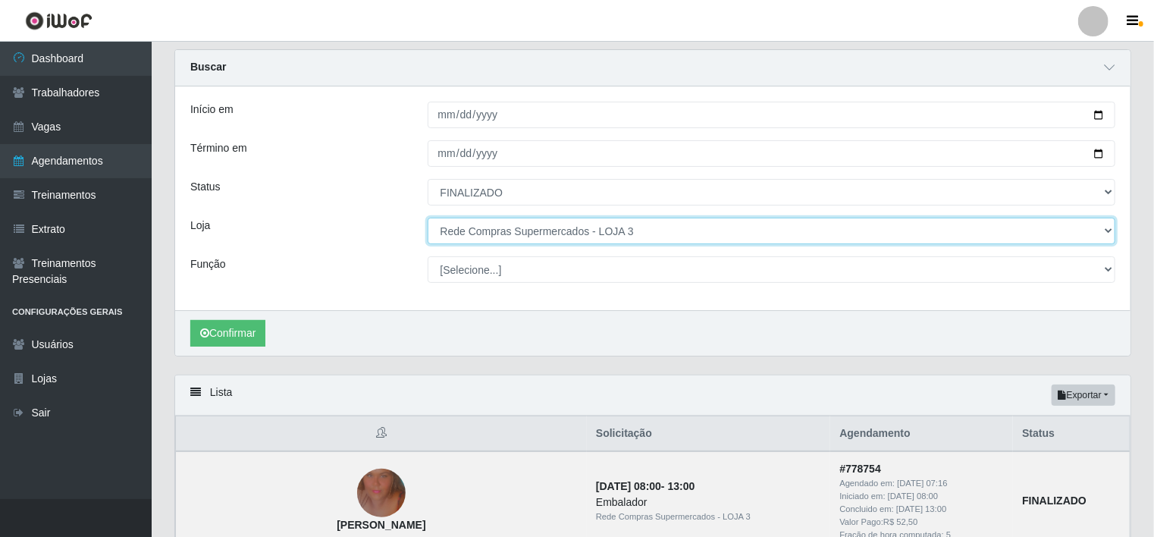
click at [783, 228] on select "[Selecione...] Rede Compras - CD Logistica Rede Compras Supermercados - LOJA 1 …" at bounding box center [772, 231] width 688 height 27
click at [428, 218] on select "[Selecione...] Rede Compras - CD Logistica Rede Compras Supermercados - LOJA 1 …" at bounding box center [772, 231] width 688 height 27
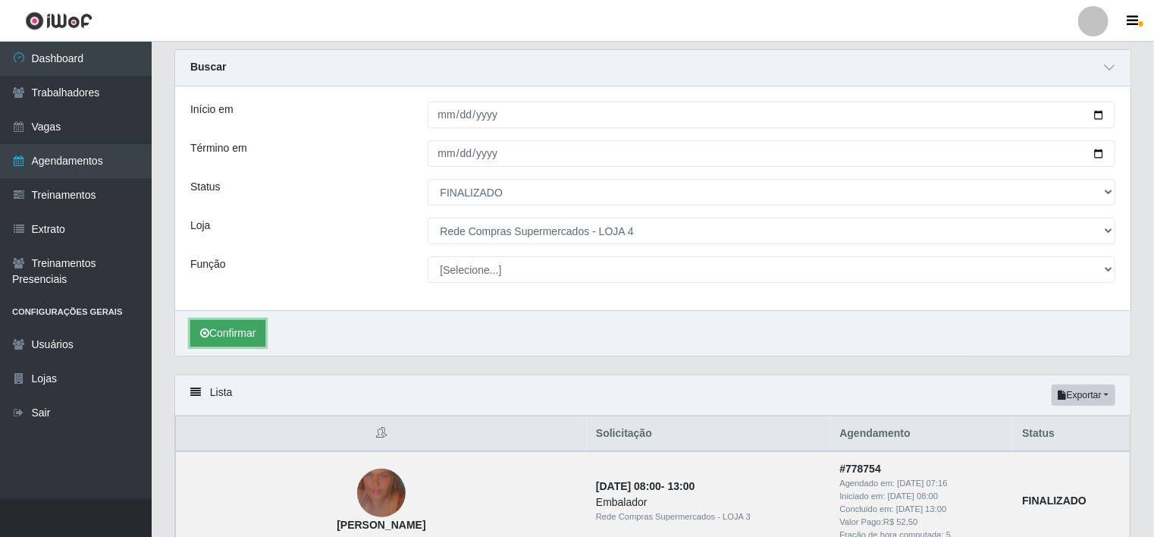
click at [258, 330] on button "Confirmar" at bounding box center [227, 333] width 75 height 27
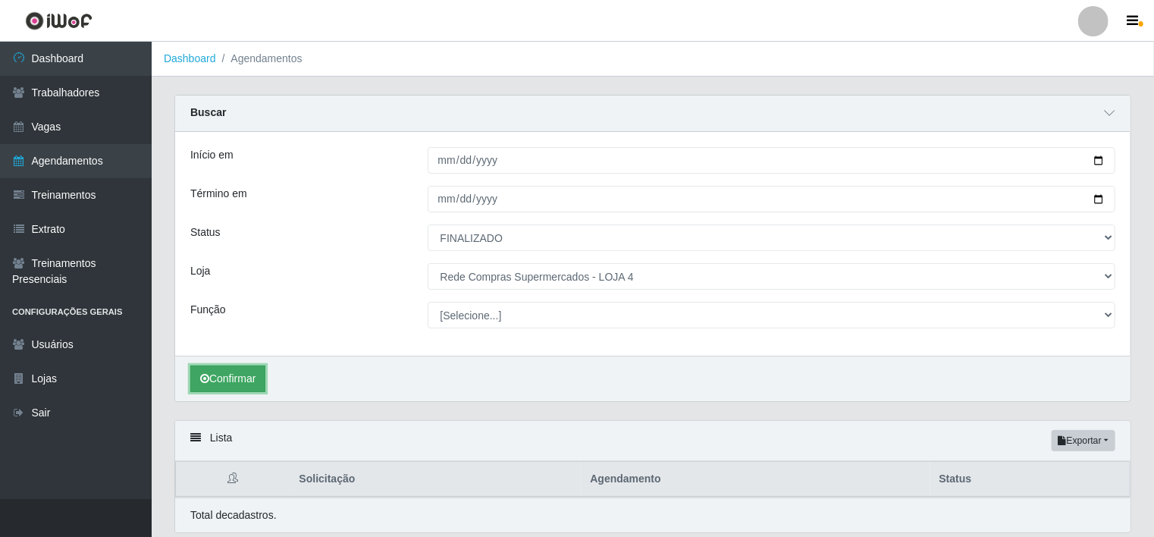
click at [227, 385] on button "Confirmar" at bounding box center [227, 378] width 75 height 27
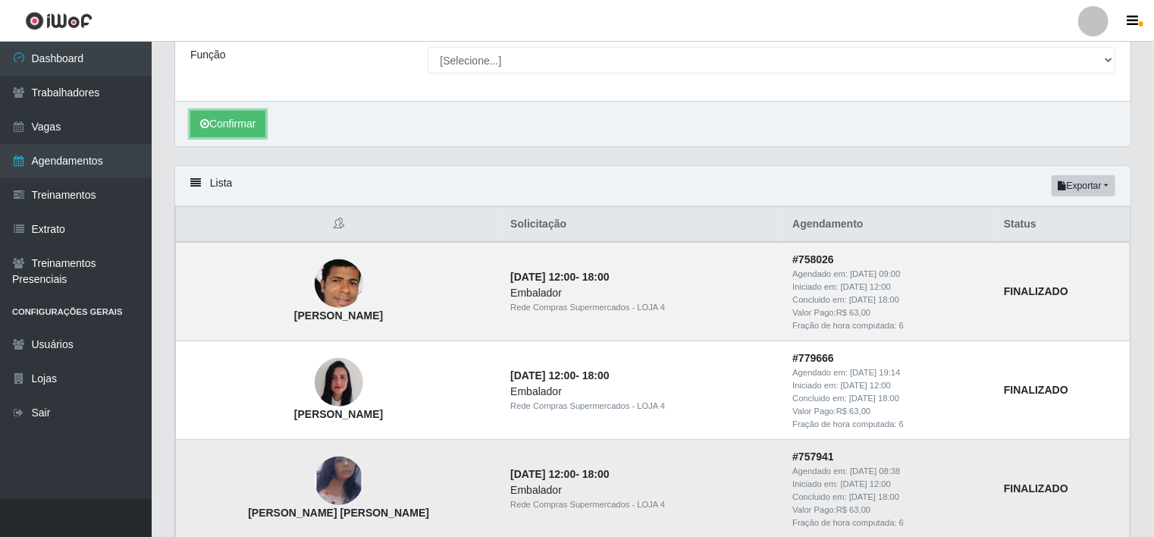
scroll to position [227, 0]
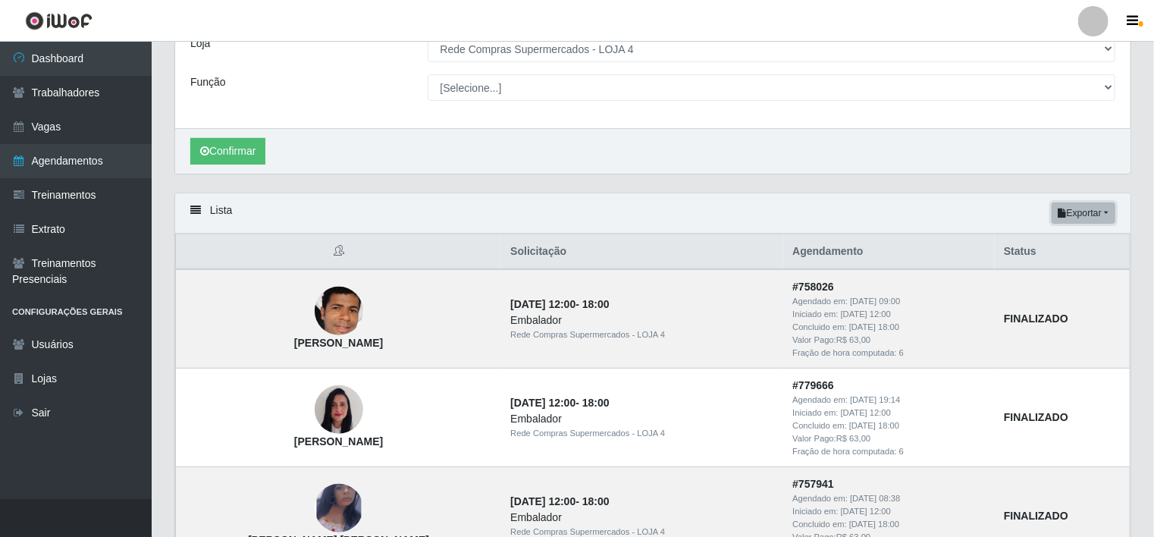
click at [1110, 211] on button "Exportar" at bounding box center [1083, 212] width 64 height 21
click at [1063, 269] on button "Excel" at bounding box center [1056, 273] width 120 height 31
click at [1117, 210] on div "Lista Exportar PDF Excel" at bounding box center [652, 213] width 955 height 40
click at [1103, 213] on button "Exportar" at bounding box center [1083, 212] width 64 height 21
click at [1030, 274] on button "Excel" at bounding box center [1056, 273] width 120 height 31
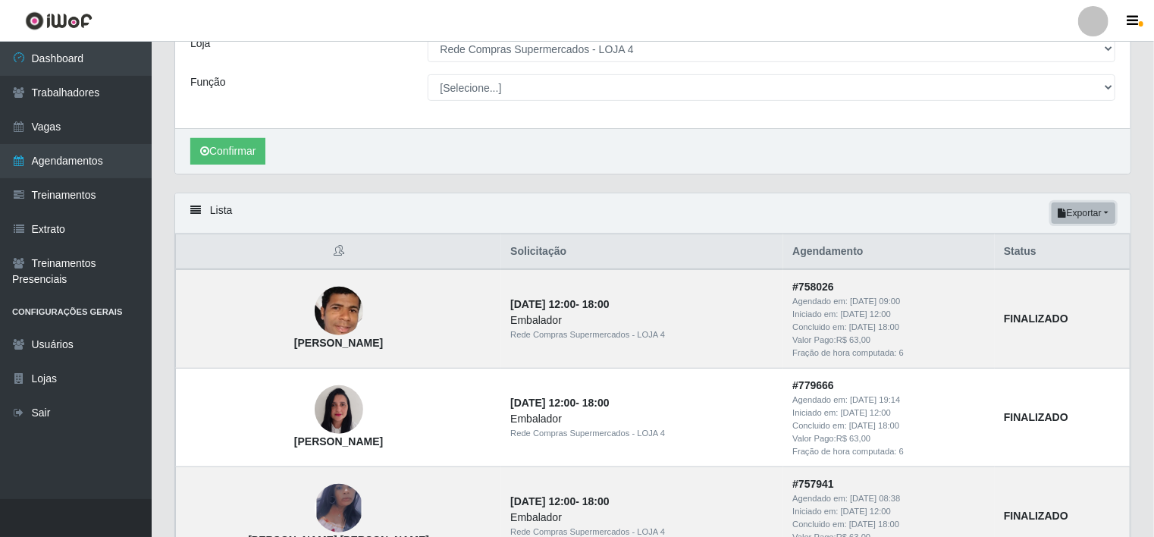
click at [1115, 204] on button "Exportar" at bounding box center [1083, 212] width 64 height 21
click at [1023, 273] on button "Excel" at bounding box center [1056, 273] width 120 height 31
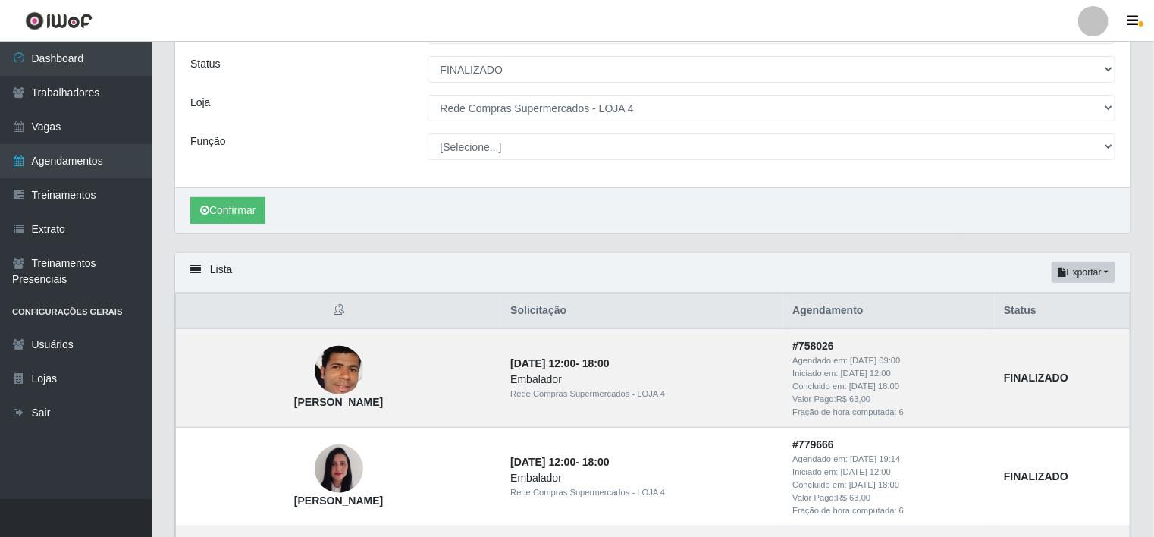
scroll to position [152, 0]
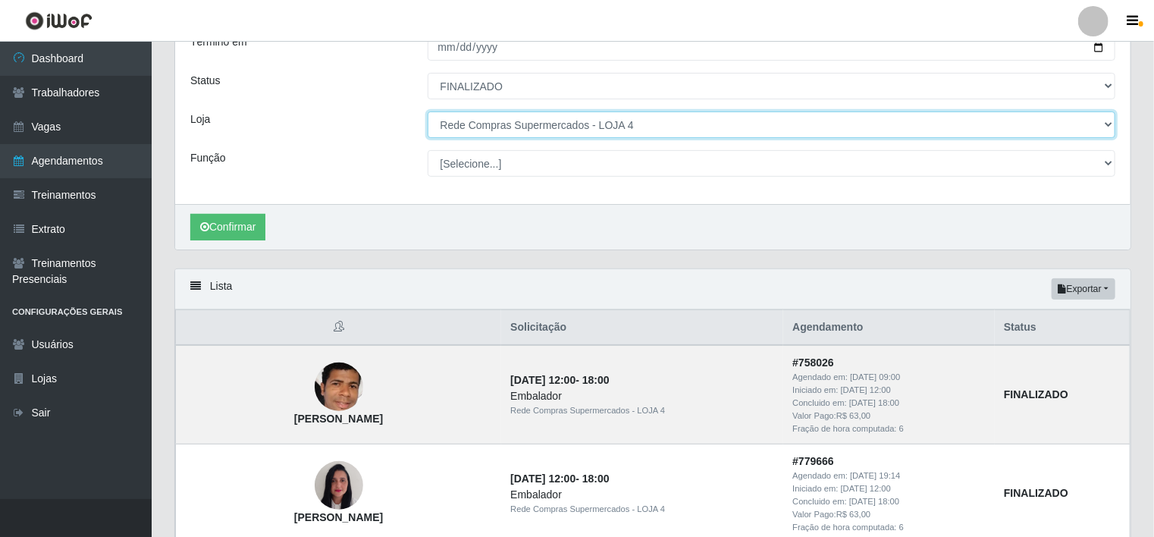
click at [642, 120] on select "[Selecione...] Rede Compras - CD Logistica Rede Compras Supermercados - LOJA 1 …" at bounding box center [772, 124] width 688 height 27
click at [428, 111] on select "[Selecione...] Rede Compras - CD Logistica Rede Compras Supermercados - LOJA 1 …" at bounding box center [772, 124] width 688 height 27
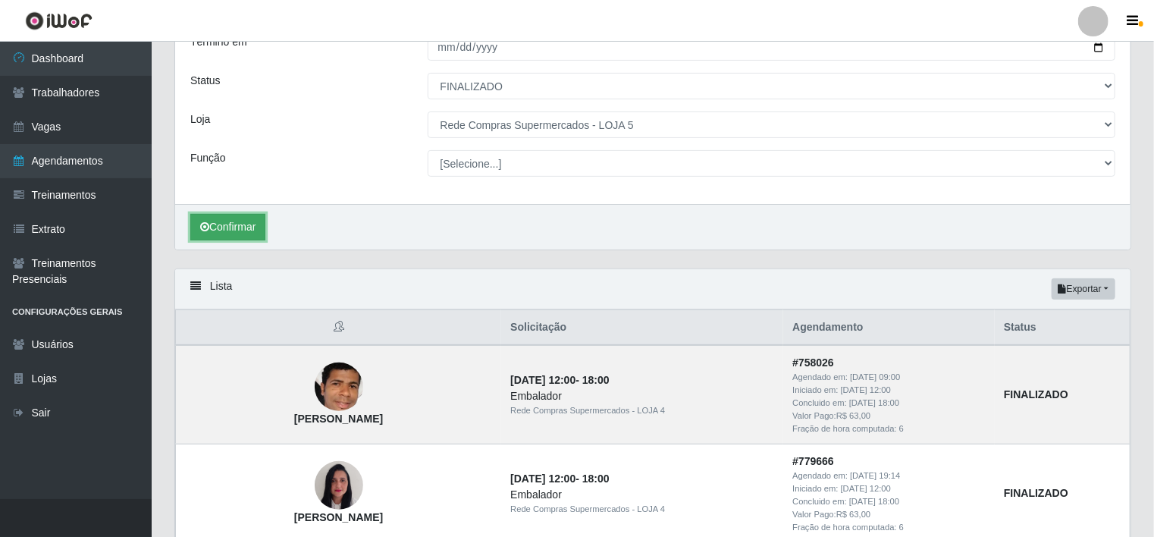
click at [237, 226] on button "Confirmar" at bounding box center [227, 227] width 75 height 27
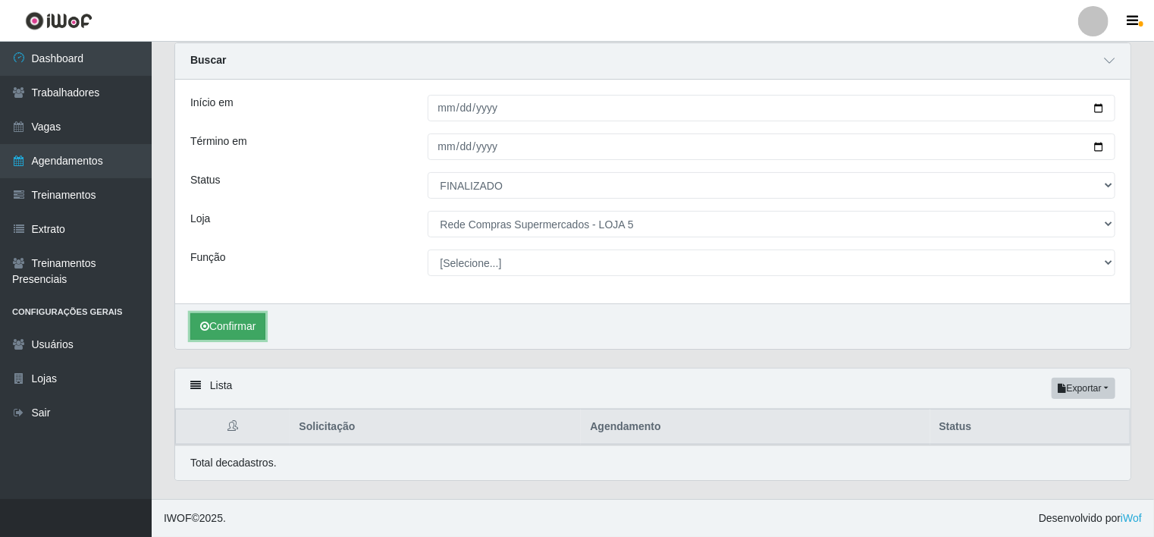
scroll to position [51, 0]
click at [230, 338] on button "Confirmar" at bounding box center [227, 328] width 75 height 27
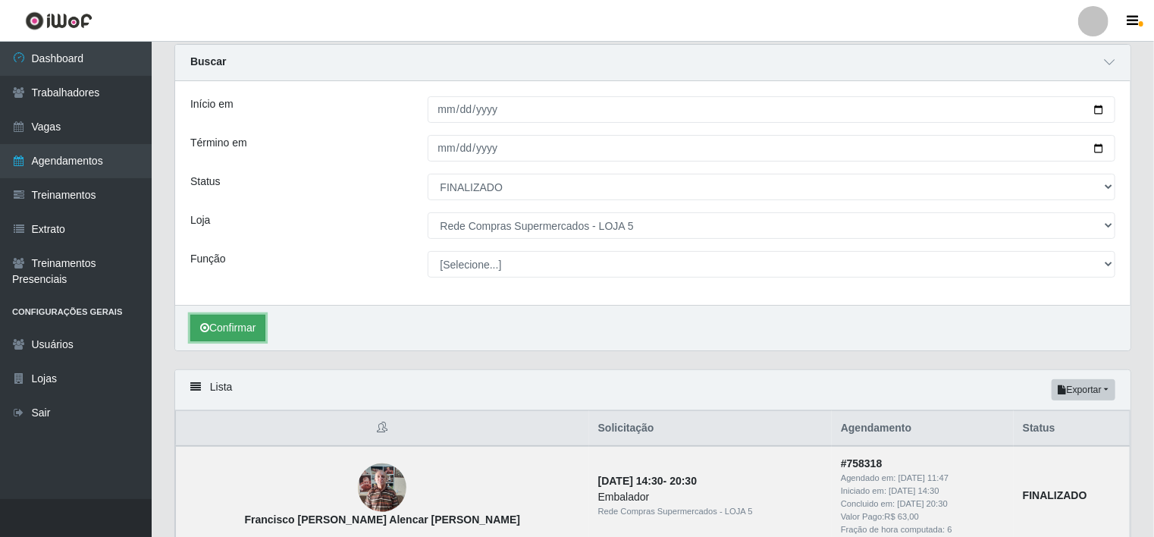
scroll to position [152, 0]
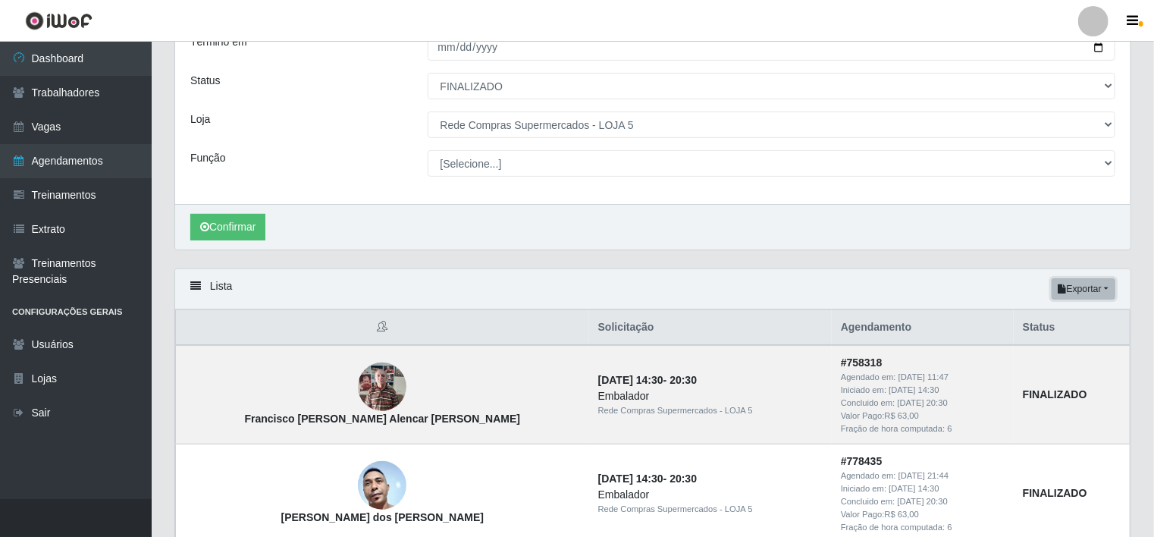
click at [1095, 285] on button "Exportar" at bounding box center [1083, 288] width 64 height 21
click at [1073, 345] on button "Excel" at bounding box center [1056, 349] width 120 height 31
click at [1087, 293] on button "Exportar" at bounding box center [1083, 288] width 64 height 21
click at [1056, 354] on button "Excel" at bounding box center [1056, 349] width 120 height 31
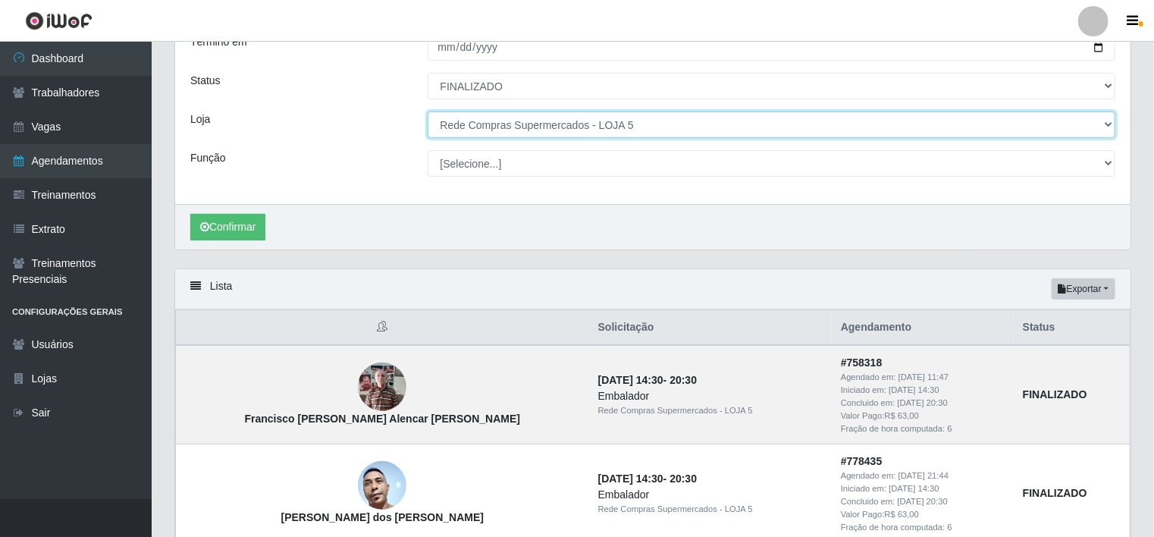
click at [685, 120] on select "[Selecione...] Rede Compras - CD Logistica Rede Compras Supermercados - LOJA 1 …" at bounding box center [772, 124] width 688 height 27
click at [428, 111] on select "[Selecione...] Rede Compras - CD Logistica Rede Compras Supermercados - LOJA 1 …" at bounding box center [772, 124] width 688 height 27
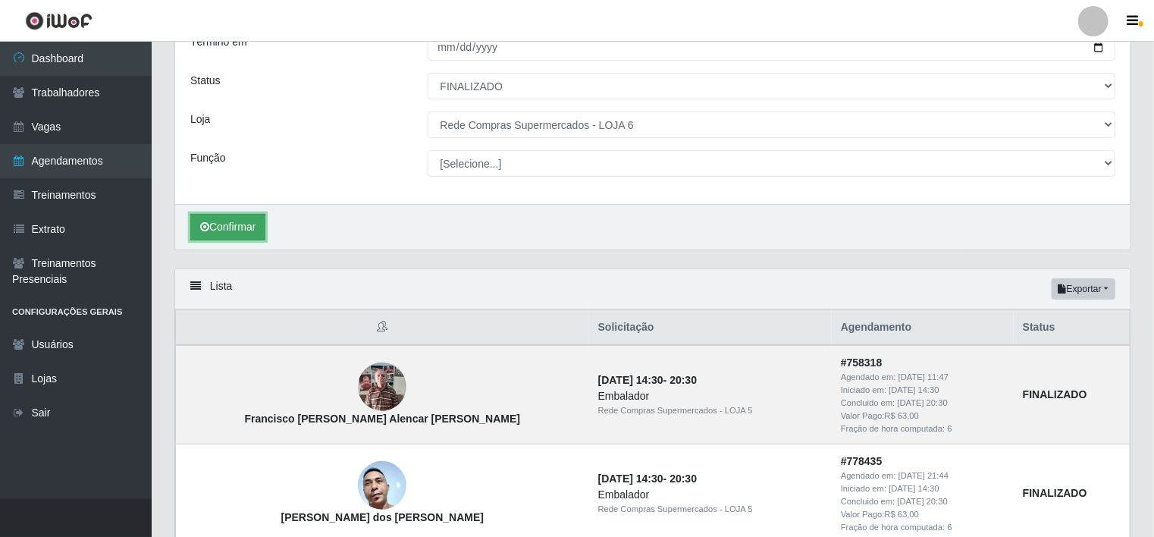
click at [237, 218] on button "Confirmar" at bounding box center [227, 227] width 75 height 27
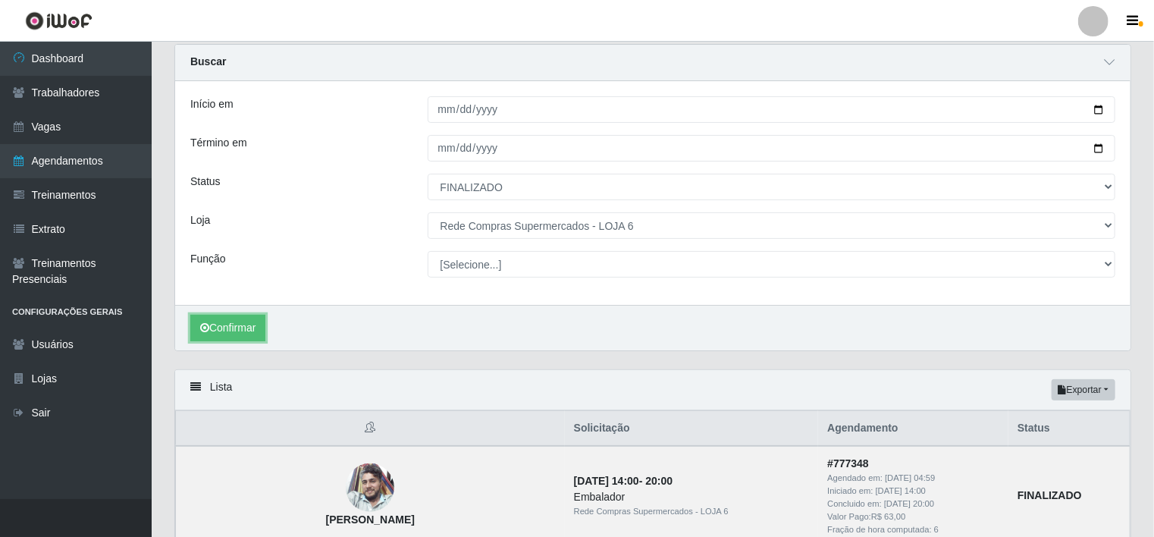
scroll to position [152, 0]
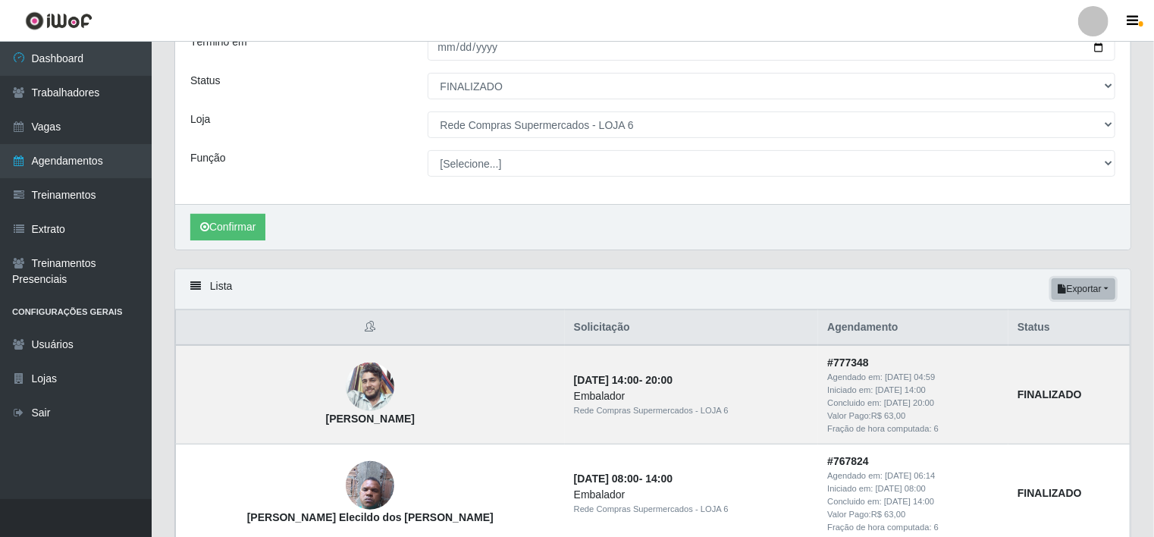
click at [1107, 285] on button "Exportar" at bounding box center [1083, 288] width 64 height 21
click at [1029, 354] on button "Excel" at bounding box center [1056, 349] width 120 height 31
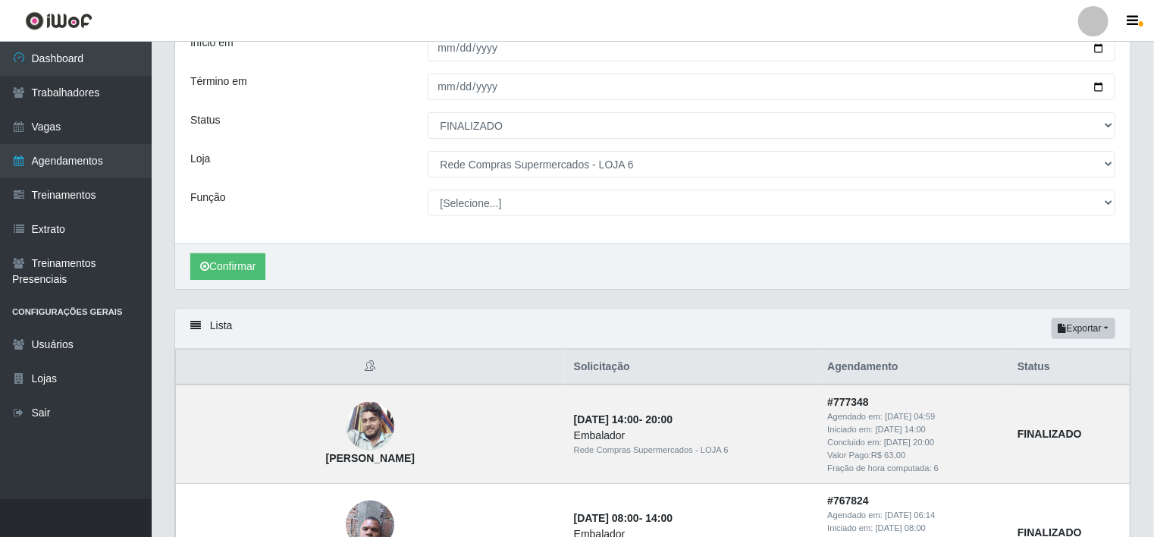
scroll to position [76, 0]
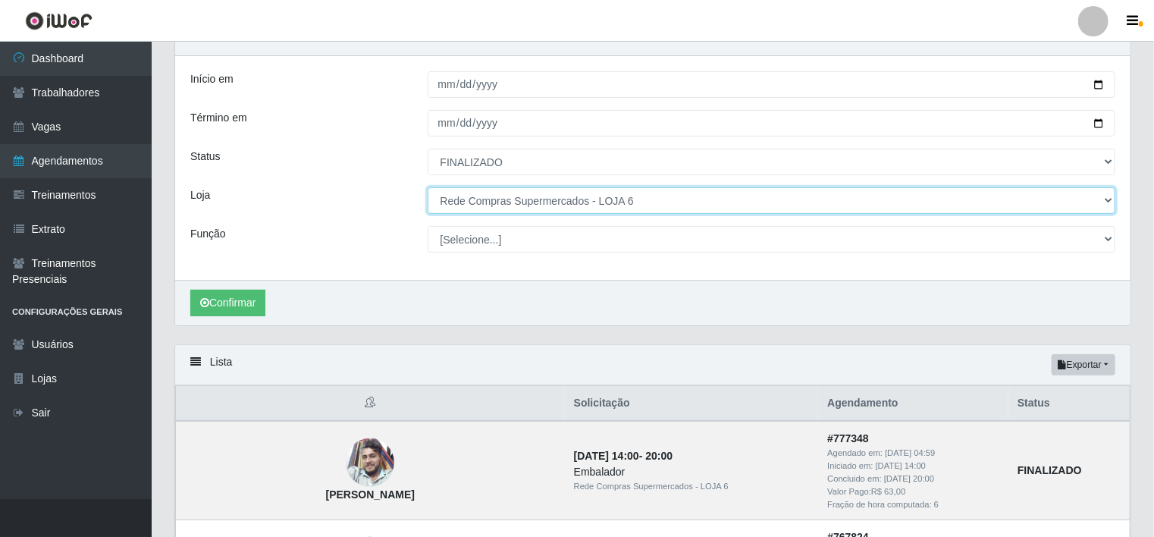
click at [665, 208] on select "[Selecione...] Rede Compras - CD Logistica Rede Compras Supermercados - LOJA 1 …" at bounding box center [772, 200] width 688 height 27
select select "161"
click at [428, 187] on select "[Selecione...] Rede Compras - CD Logistica Rede Compras Supermercados - LOJA 1 …" at bounding box center [772, 200] width 688 height 27
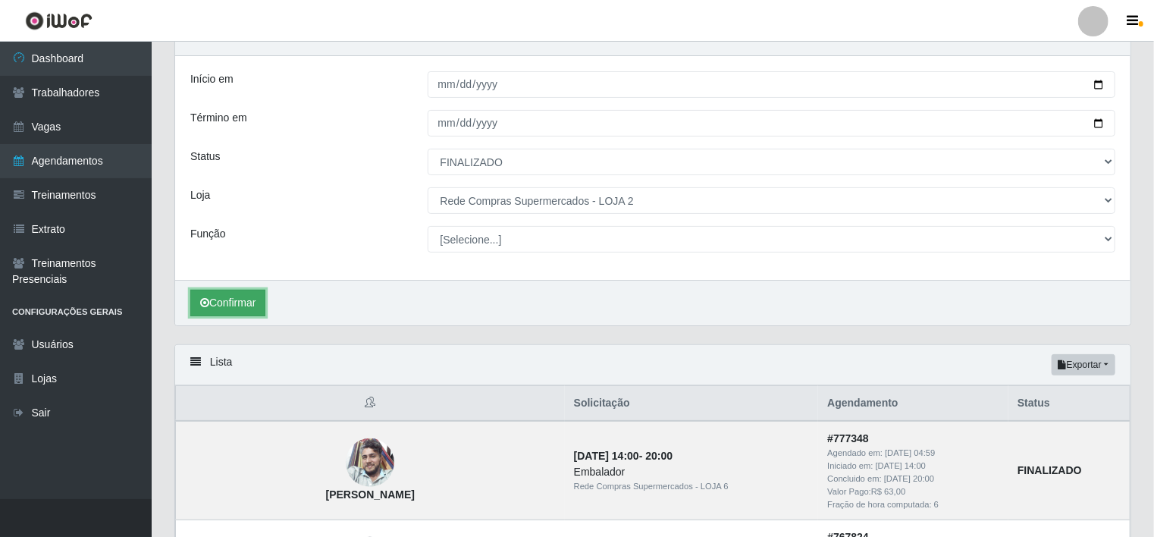
click at [228, 300] on button "Confirmar" at bounding box center [227, 303] width 75 height 27
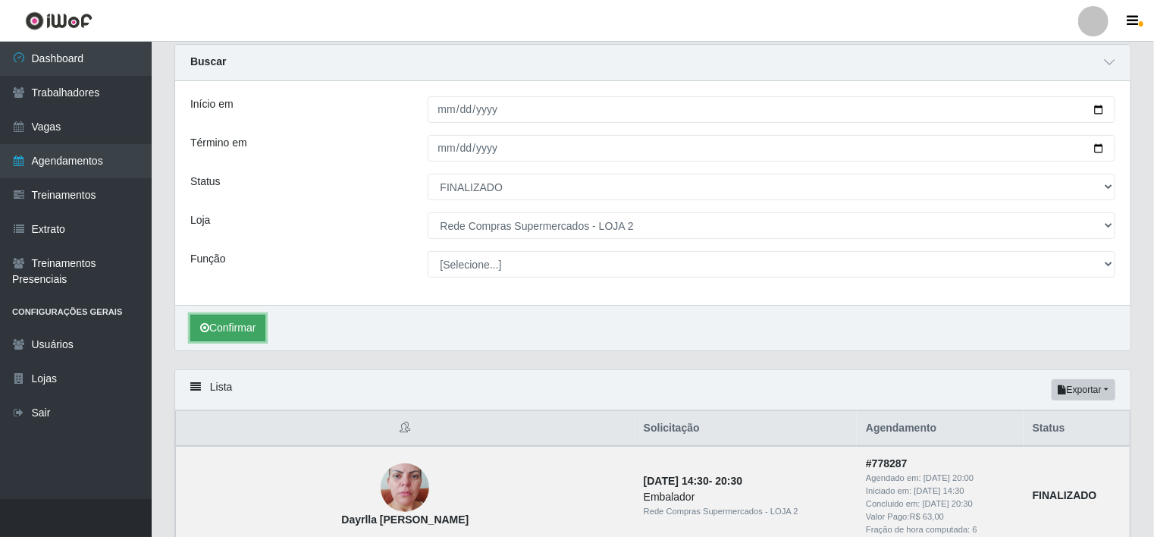
scroll to position [76, 0]
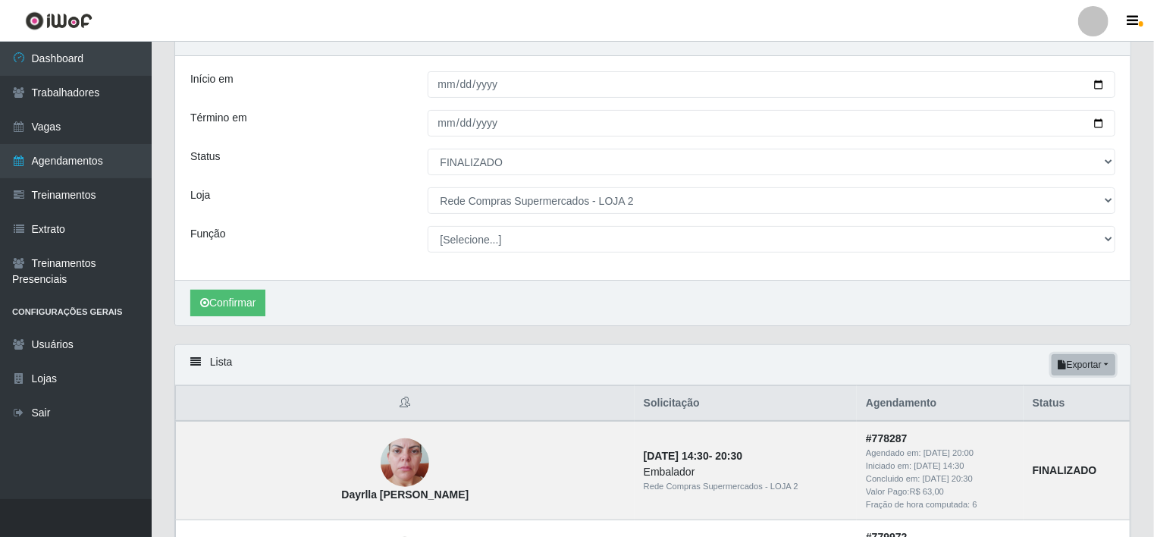
click at [1101, 365] on button "Exportar" at bounding box center [1083, 364] width 64 height 21
click at [1020, 424] on button "Excel" at bounding box center [1056, 424] width 120 height 31
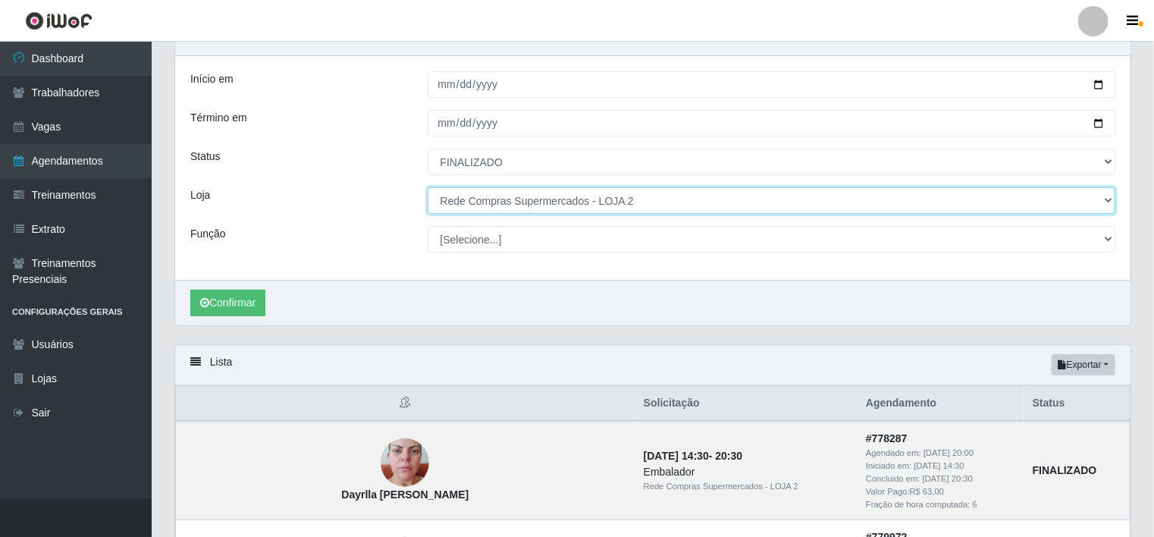
click at [603, 197] on select "[Selecione...] Rede Compras - CD Logistica Rede Compras Supermercados - LOJA 1 …" at bounding box center [772, 200] width 688 height 27
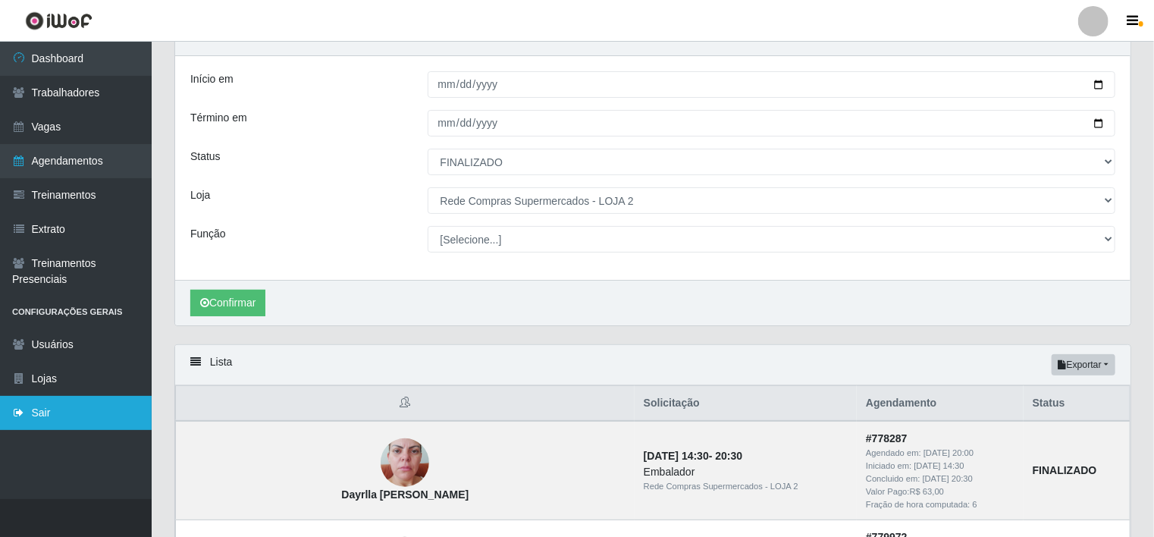
click at [56, 417] on link "Sair" at bounding box center [76, 413] width 152 height 34
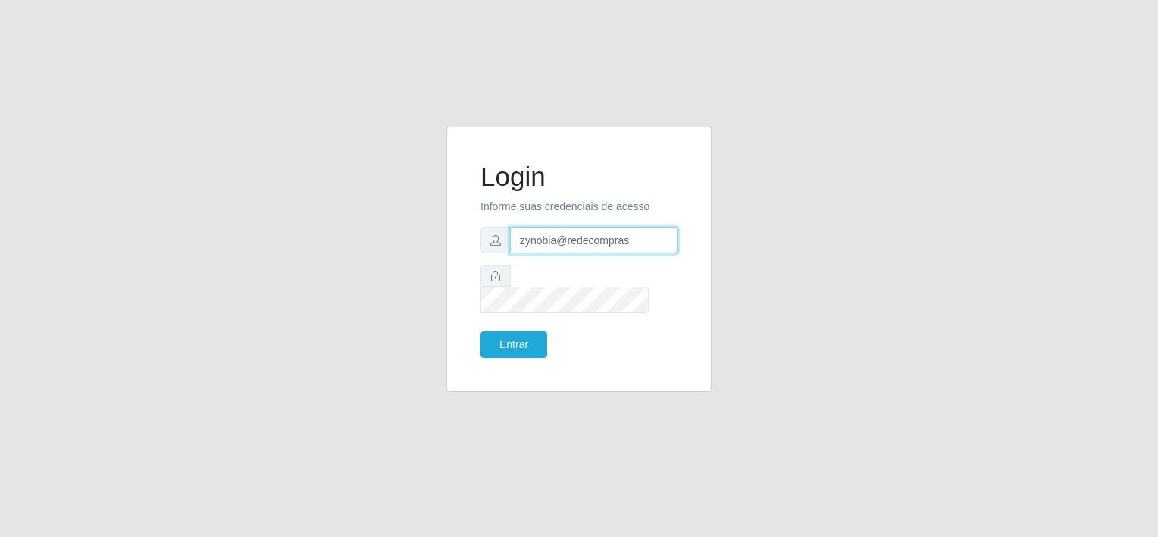
click at [546, 245] on input "zynobia@redecompras" at bounding box center [594, 240] width 168 height 27
type input "zynobia@bomqueso"
click at [525, 331] on button "Entrar" at bounding box center [514, 344] width 67 height 27
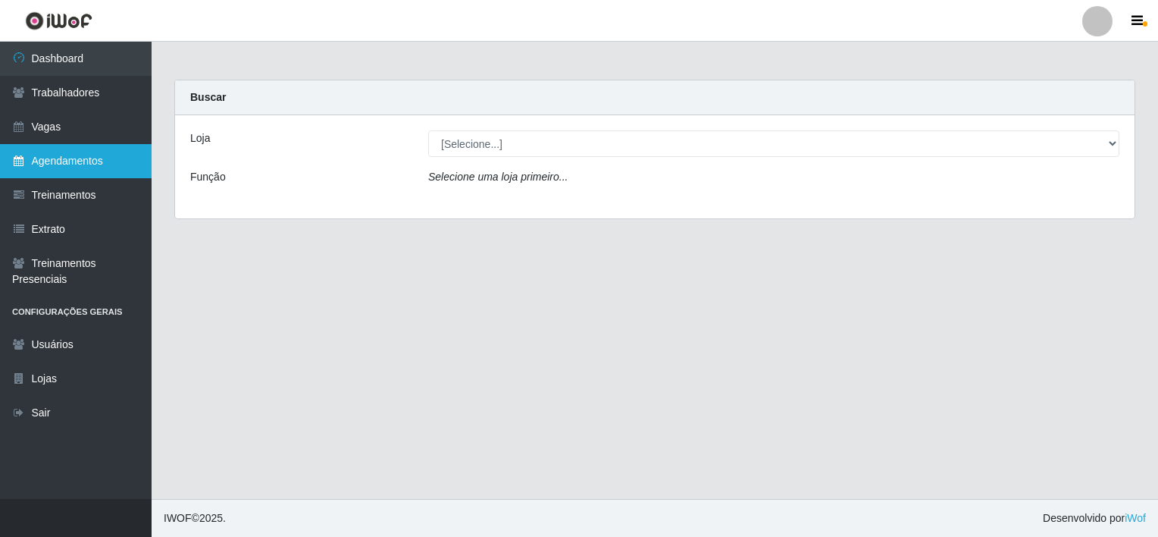
click at [79, 169] on link "Agendamentos" at bounding box center [76, 161] width 152 height 34
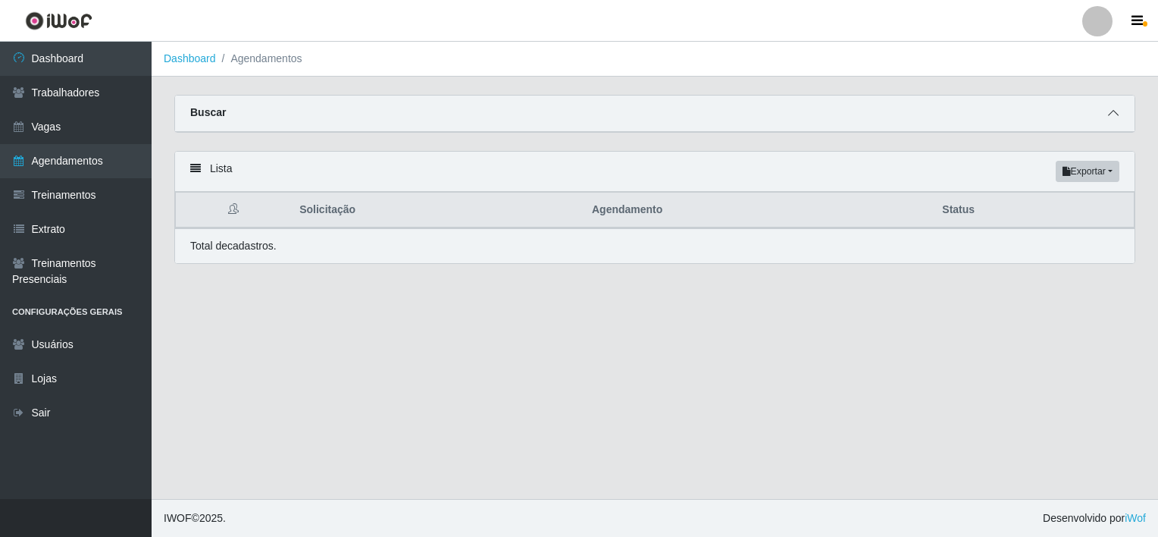
click at [1114, 116] on icon at bounding box center [1113, 113] width 11 height 11
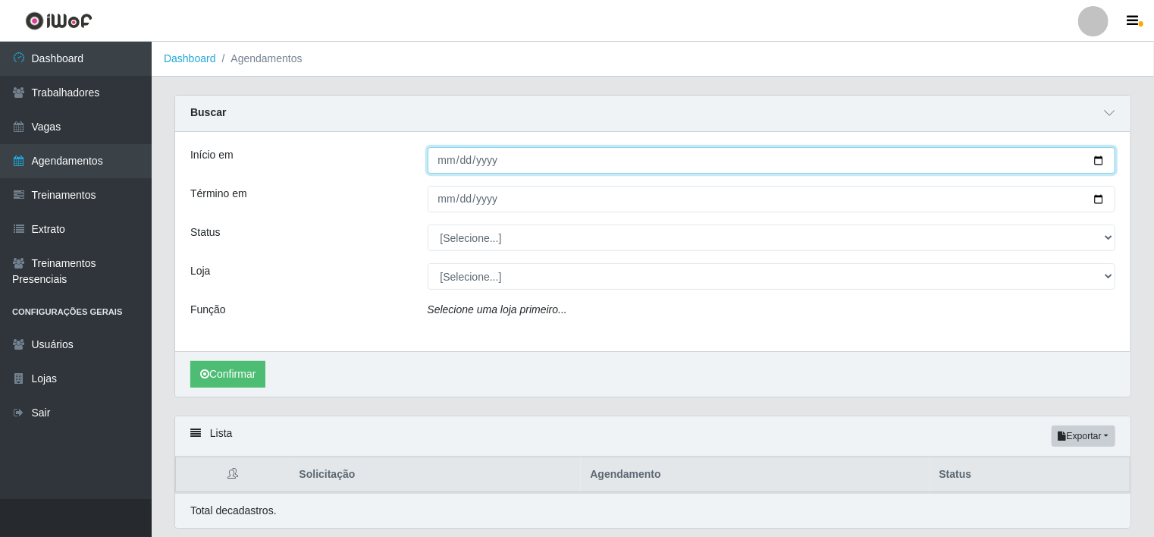
click at [448, 158] on input "Início em" at bounding box center [772, 160] width 688 height 27
type input "[DATE]"
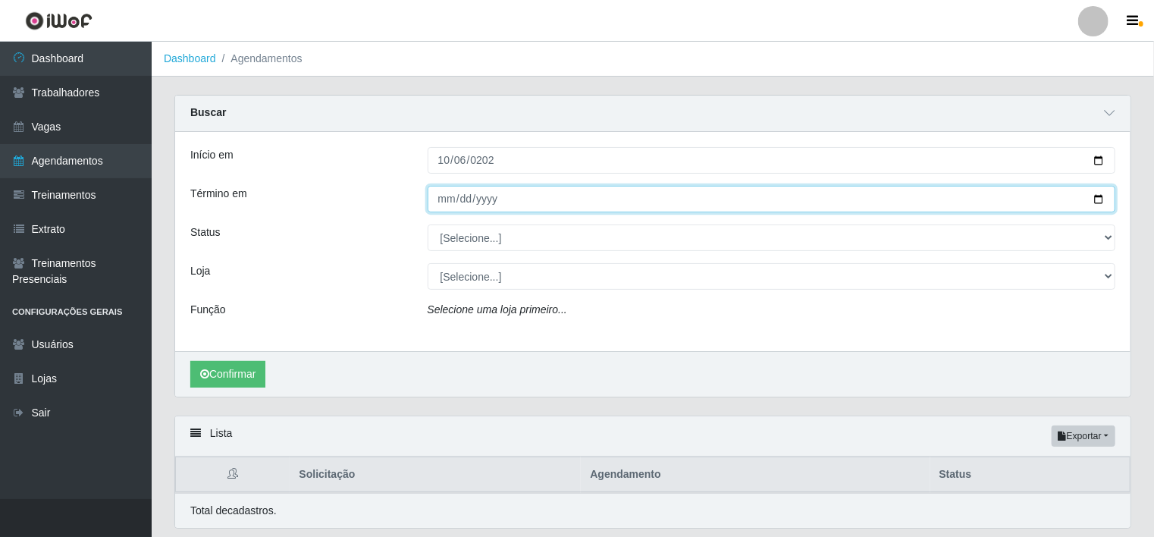
click at [454, 200] on input "Término em" at bounding box center [772, 199] width 688 height 27
type input "[DATE]"
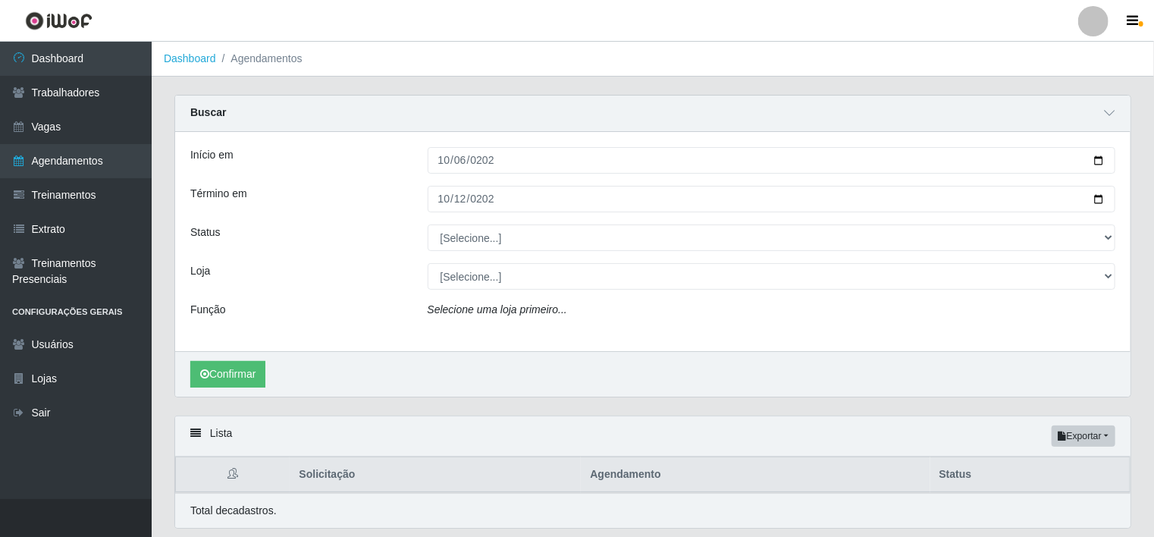
drag, startPoint x: 753, startPoint y: 258, endPoint x: 749, endPoint y: 246, distance: 12.0
click at [752, 258] on div "Início em [DATE] Término em [DATE] Status [Selecione...] AGENDADO AGUARDANDO LI…" at bounding box center [652, 241] width 955 height 219
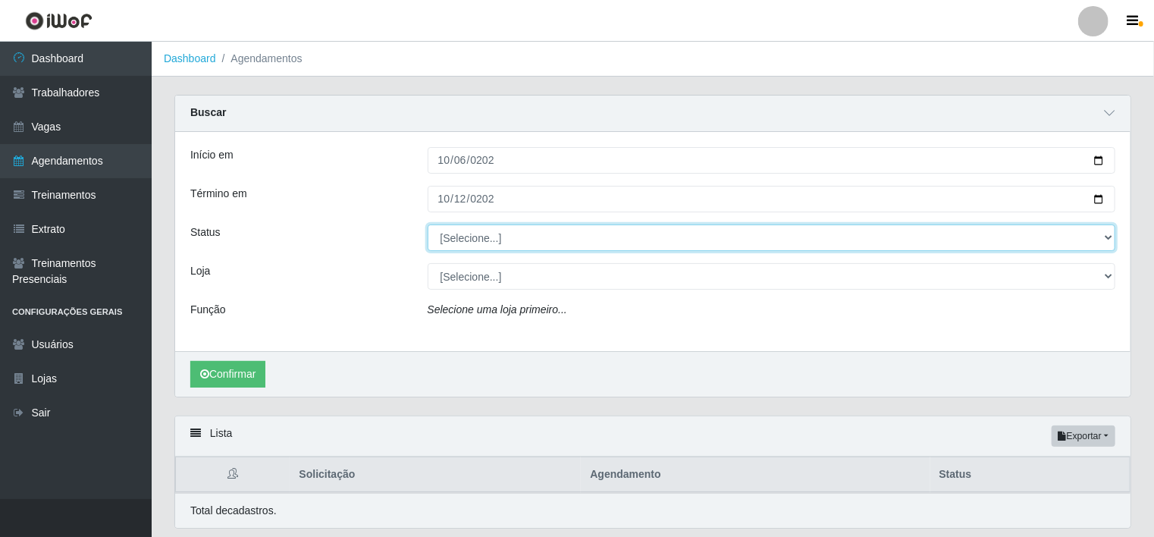
click at [749, 243] on select "[Selecione...] AGENDADO AGUARDANDO LIBERAR EM ANDAMENTO EM REVISÃO FINALIZADO C…" at bounding box center [772, 237] width 688 height 27
select select "FINALIZADO"
click at [428, 224] on select "[Selecione...] AGENDADO AGUARDANDO LIBERAR EM ANDAMENTO EM REVISÃO FINALIZADO C…" at bounding box center [772, 237] width 688 height 27
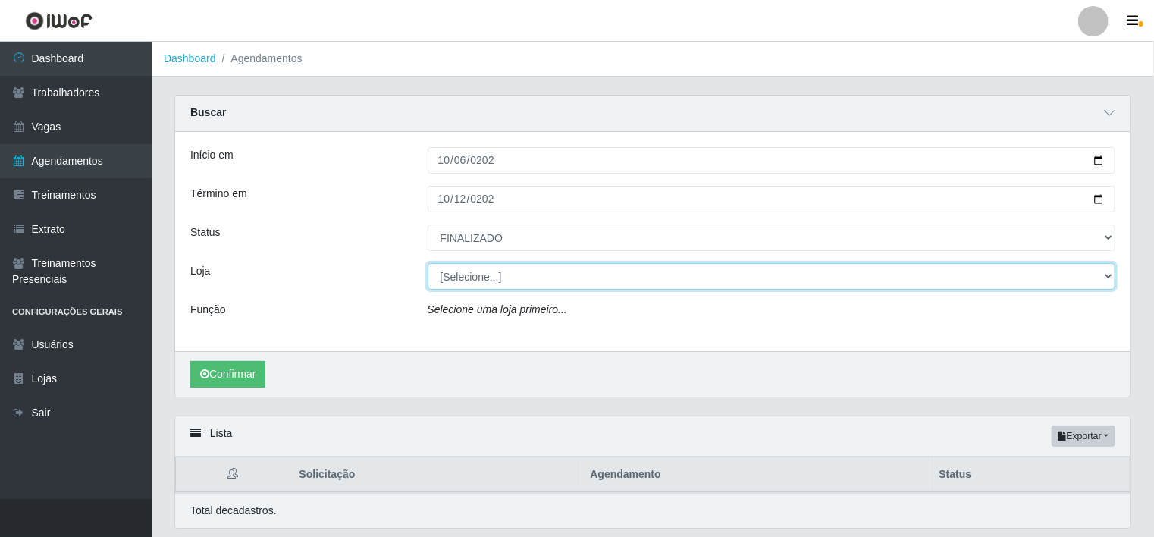
click at [553, 273] on select "[Selecione...] BomQueSó Agreste - Loja 1 BomQueSó Agreste - Loja 2 BomQueSó Agr…" at bounding box center [772, 276] width 688 height 27
click at [428, 263] on select "[Selecione...] BomQueSó Agreste - Loja 1 BomQueSó Agreste - Loja 2 BomQueSó Agr…" at bounding box center [772, 276] width 688 height 27
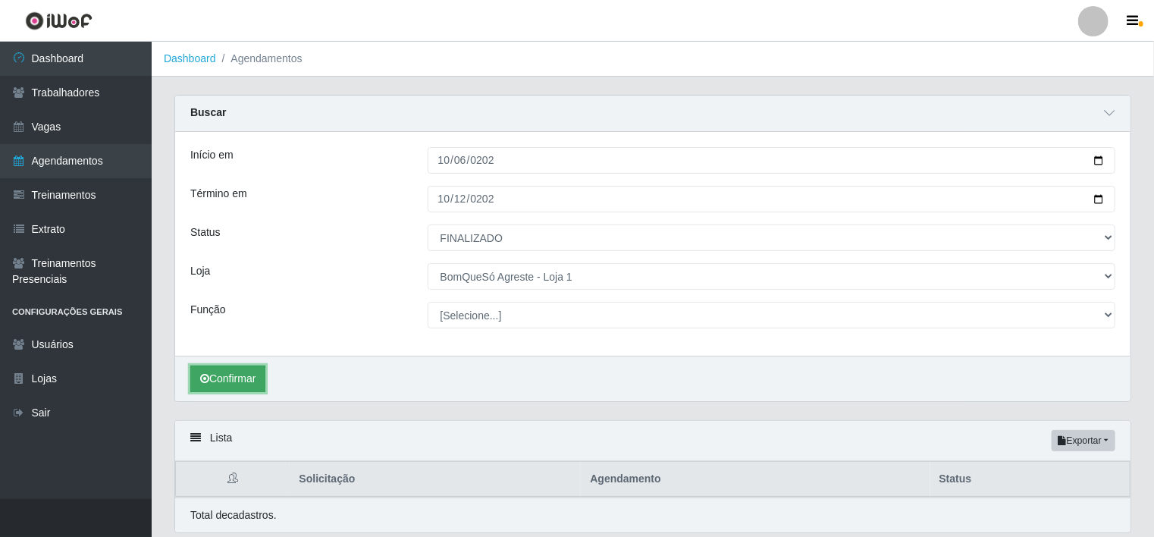
click at [235, 375] on button "Confirmar" at bounding box center [227, 378] width 75 height 27
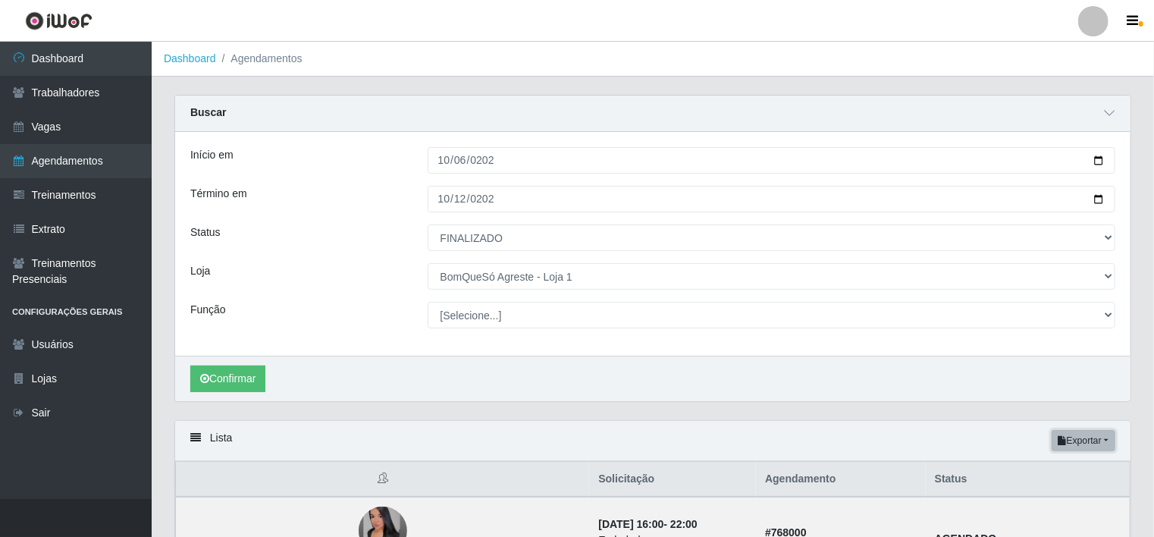
click at [1094, 435] on button "Exportar" at bounding box center [1083, 440] width 64 height 21
click at [1051, 496] on button "Excel" at bounding box center [1056, 500] width 120 height 31
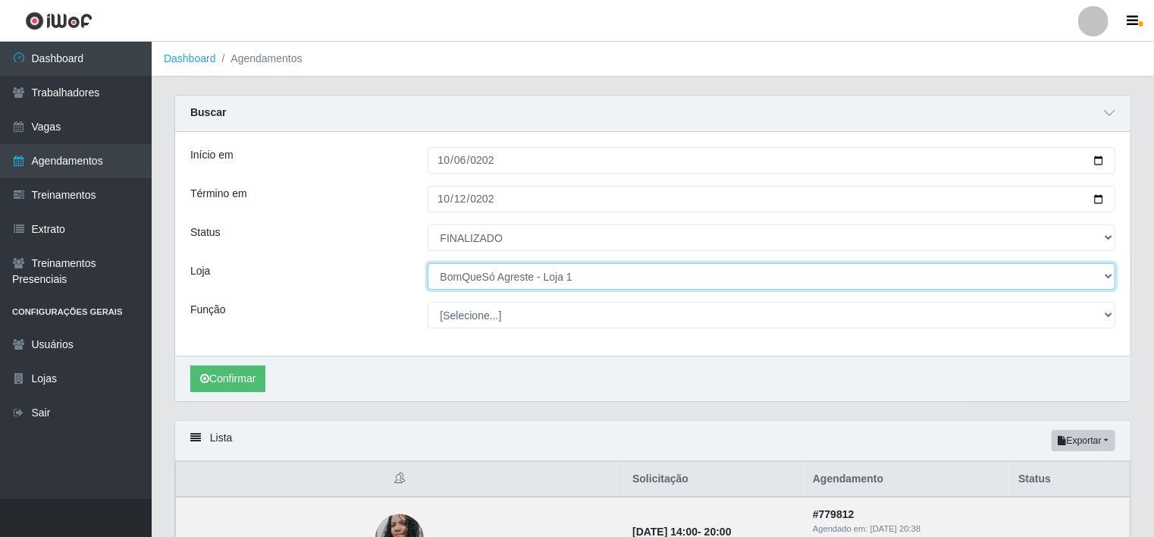
click at [543, 278] on select "[Selecione...] BomQueSó Agreste - Loja 1 BomQueSó Agreste - Loja 2 BomQueSó Agr…" at bounding box center [772, 276] width 688 height 27
select select "214"
click at [428, 263] on select "[Selecione...] BomQueSó Agreste - Loja 1 BomQueSó Agreste - Loja 2 BomQueSó Agr…" at bounding box center [772, 276] width 688 height 27
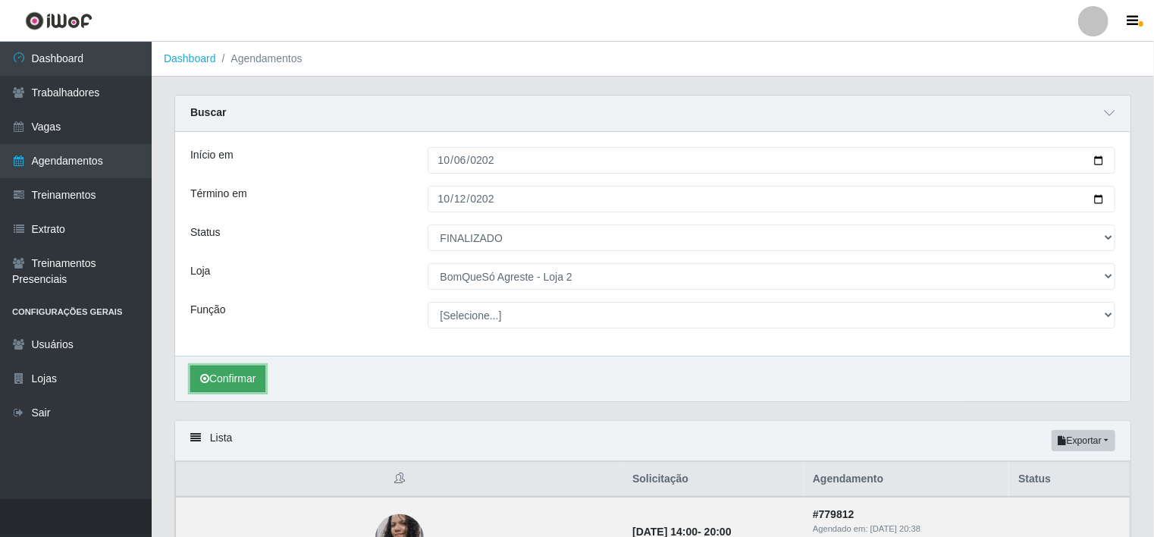
click at [250, 376] on button "Confirmar" at bounding box center [227, 378] width 75 height 27
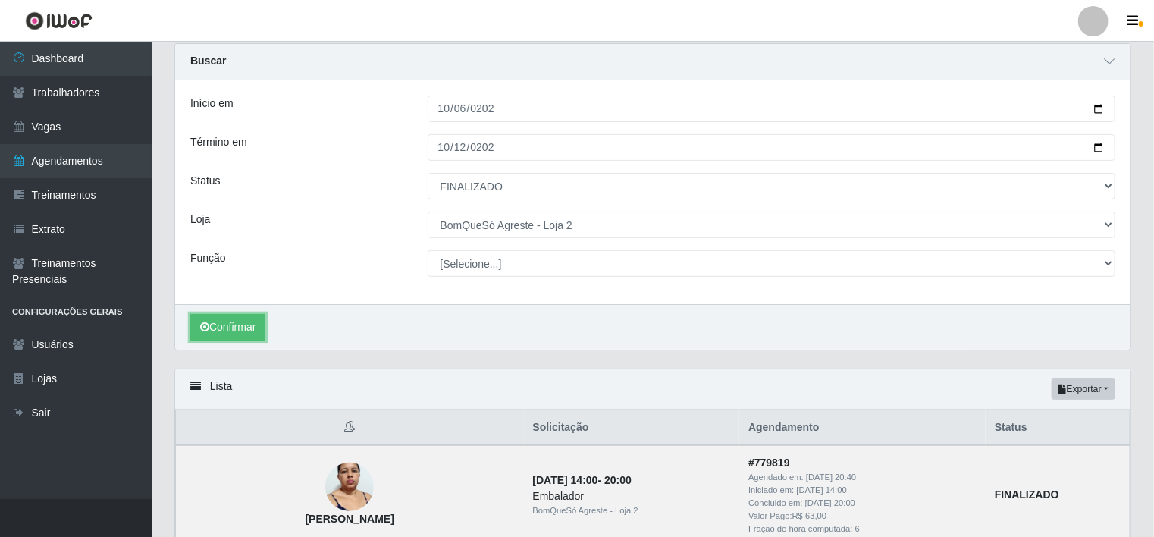
scroll to position [76, 0]
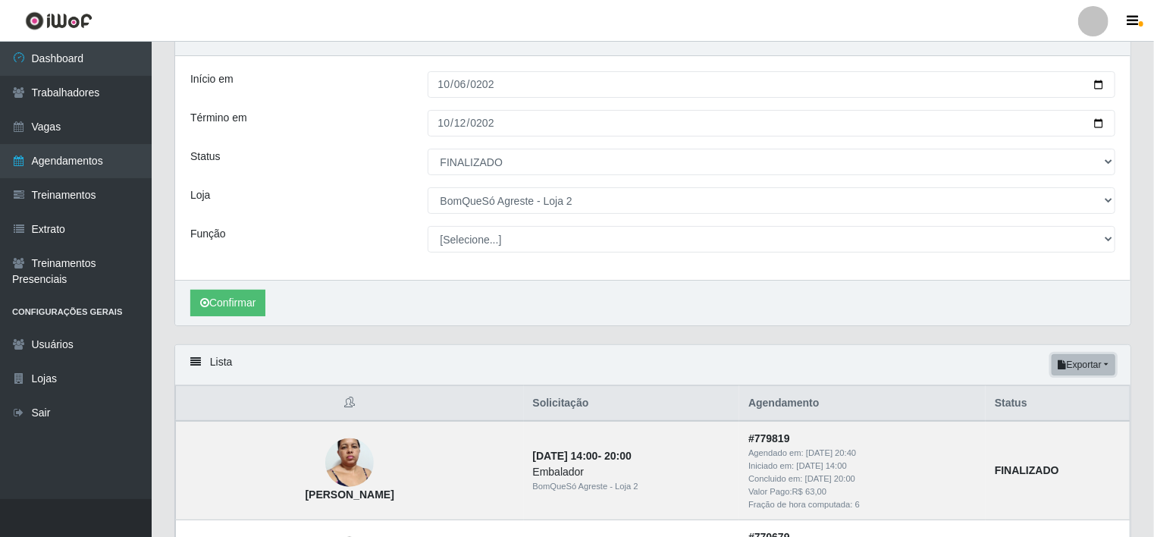
click at [1110, 368] on button "Exportar" at bounding box center [1083, 364] width 64 height 21
click at [1051, 424] on button "Excel" at bounding box center [1056, 424] width 120 height 31
